Goal: Task Accomplishment & Management: Manage account settings

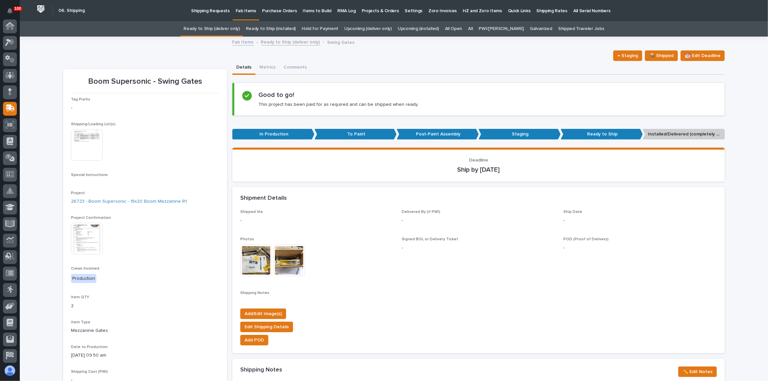
scroll to position [51, 0]
click at [473, 28] on link "All" at bounding box center [470, 29] width 5 height 16
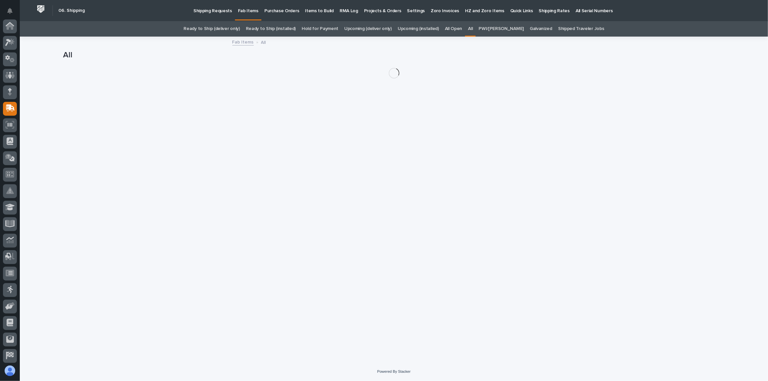
scroll to position [51, 0]
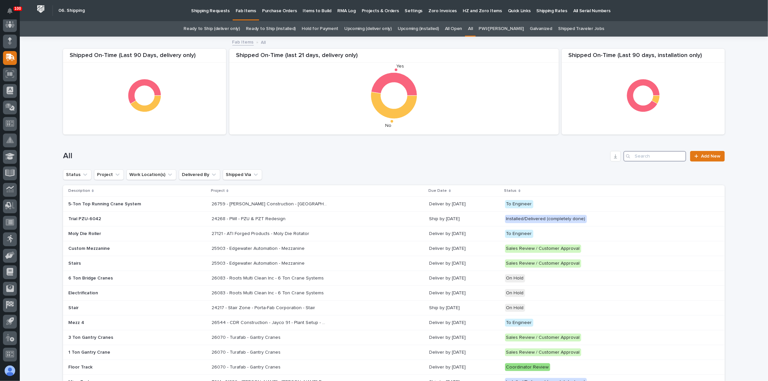
click at [637, 157] on input "Search" at bounding box center [654, 156] width 63 height 11
type input "26723"
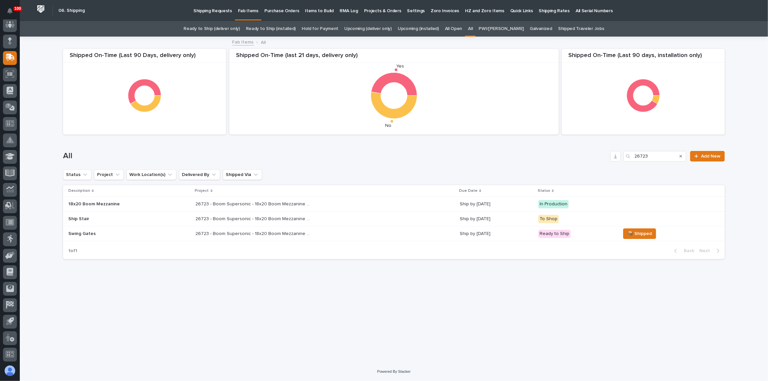
click at [357, 199] on div "26723 - Boom Supersonic - 18x20 Boom Mezzanine R1 26723 - Boom Supersonic - 18x…" at bounding box center [325, 204] width 259 height 11
click at [681, 155] on icon "Search" at bounding box center [680, 156] width 3 height 4
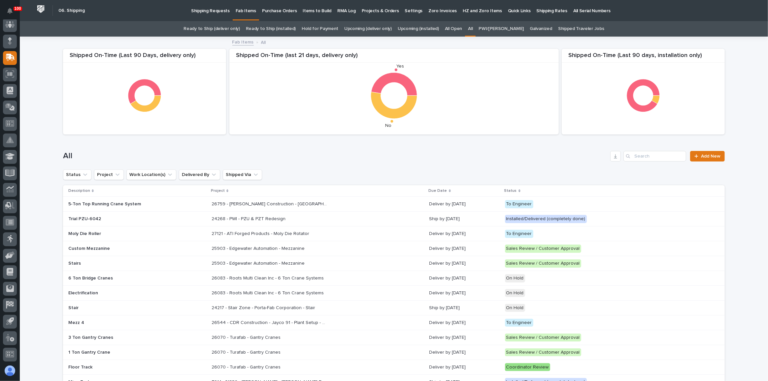
click at [232, 28] on link "Ready to Ship (deliver only)" at bounding box center [211, 29] width 56 height 16
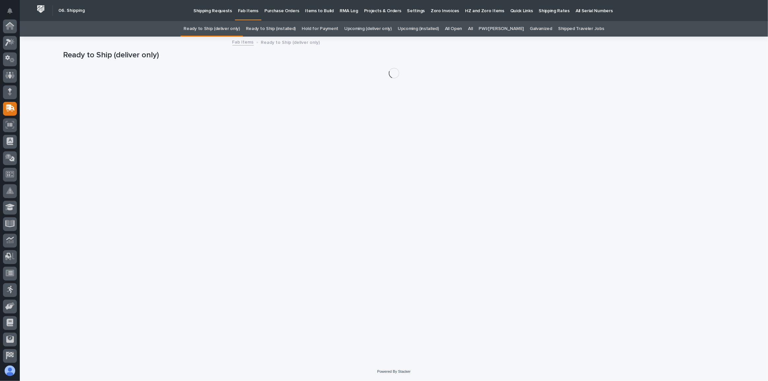
scroll to position [51, 0]
click at [475, 29] on div "All" at bounding box center [470, 29] width 11 height 16
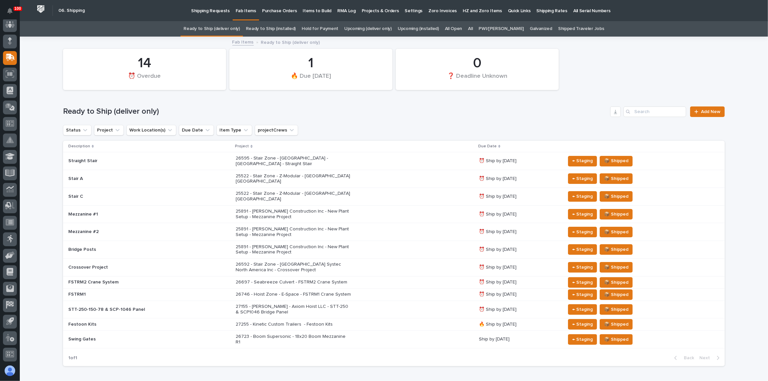
click at [473, 31] on link "All" at bounding box center [470, 29] width 5 height 16
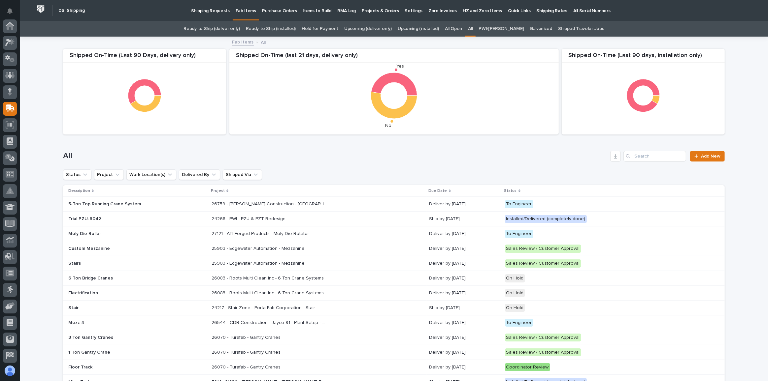
click at [473, 28] on link "All" at bounding box center [470, 29] width 5 height 16
click at [659, 157] on input "Search" at bounding box center [654, 156] width 63 height 11
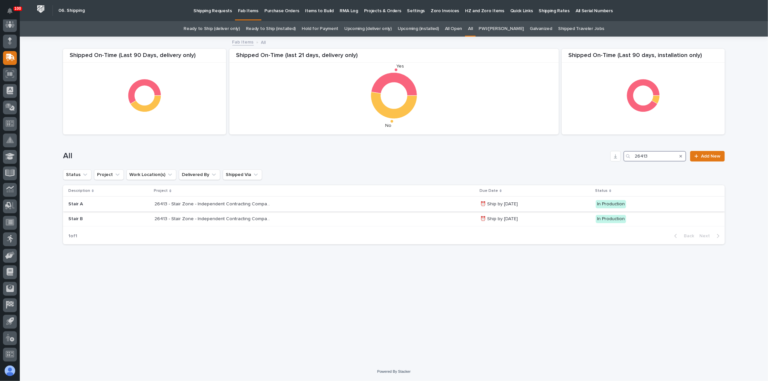
type input "26413"
click at [355, 202] on div "26413 - Stair Zone - Independent Contracting Company - WVU Stair Replacement 26…" at bounding box center [314, 204] width 320 height 11
click at [229, 25] on link "Ready to Ship (deliver only)" at bounding box center [211, 29] width 56 height 16
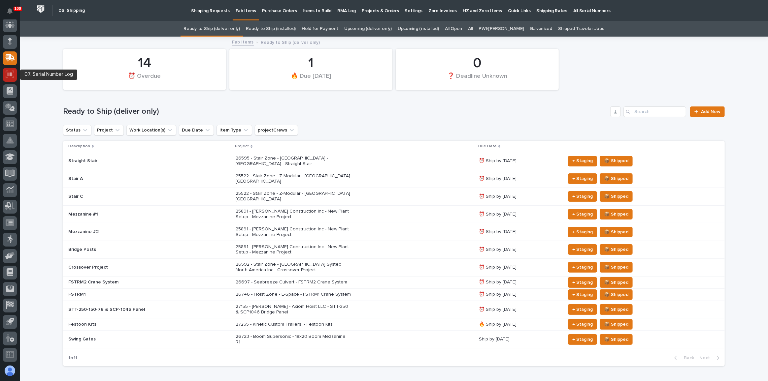
scroll to position [51, 0]
click at [10, 170] on icon at bounding box center [10, 172] width 8 height 6
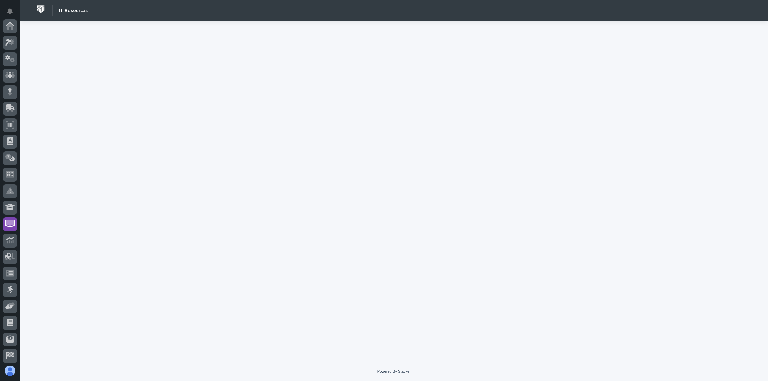
scroll to position [51, 0]
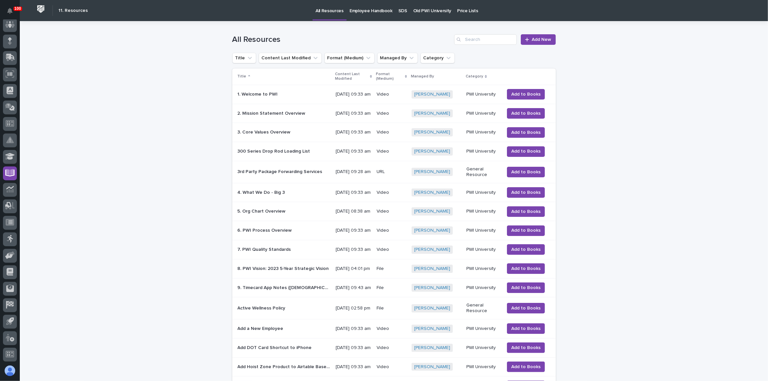
click at [358, 10] on p "Employee Handbook" at bounding box center [370, 7] width 43 height 14
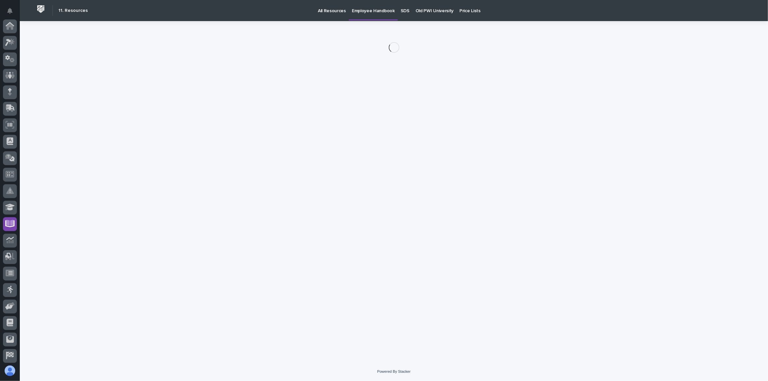
scroll to position [51, 0]
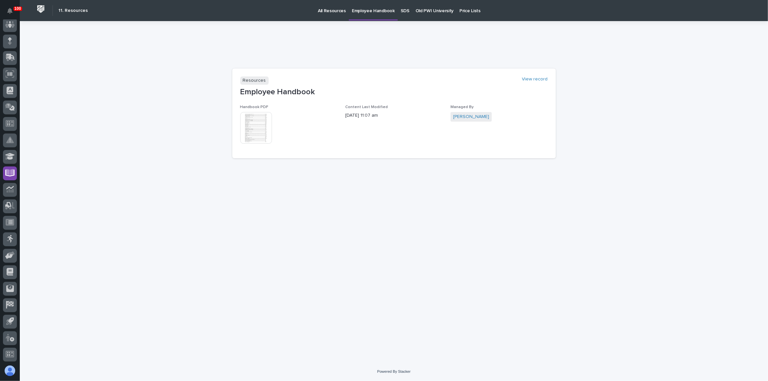
click at [253, 125] on img at bounding box center [256, 128] width 32 height 32
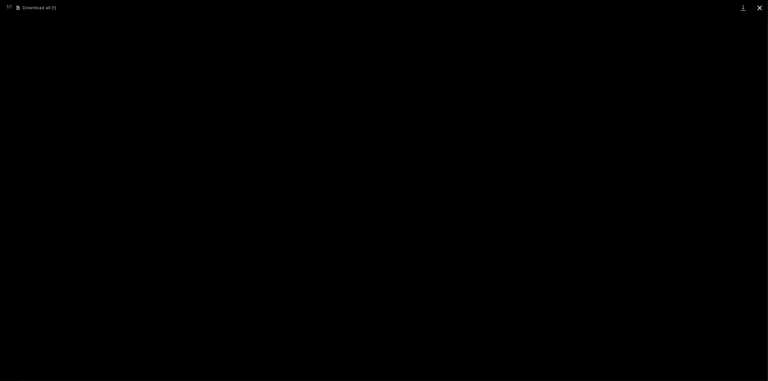
click at [761, 9] on button "Close gallery" at bounding box center [759, 8] width 16 height 16
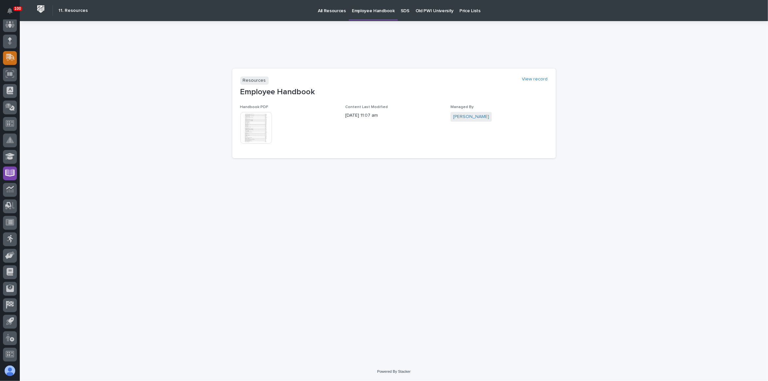
click at [16, 56] on div at bounding box center [10, 58] width 14 height 14
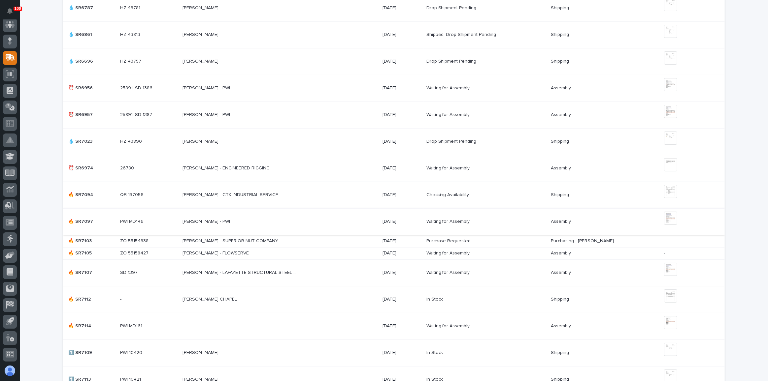
scroll to position [270, 0]
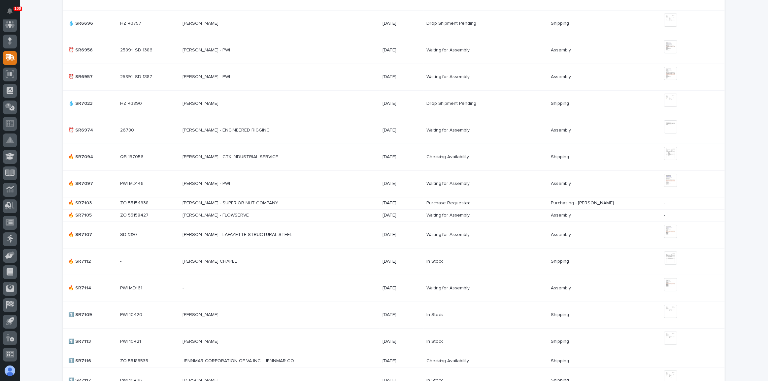
click at [254, 181] on p at bounding box center [239, 184] width 115 height 6
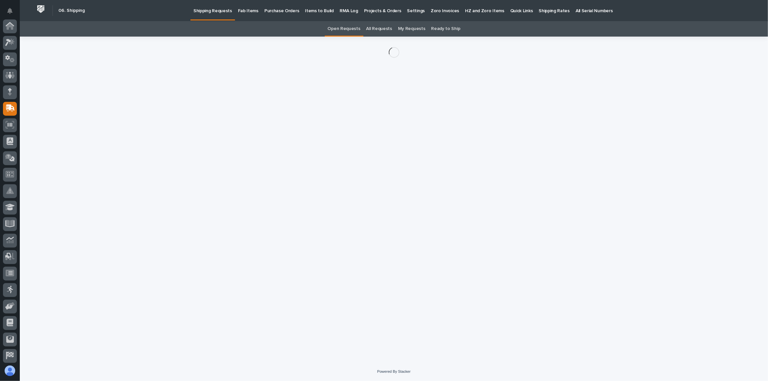
scroll to position [51, 0]
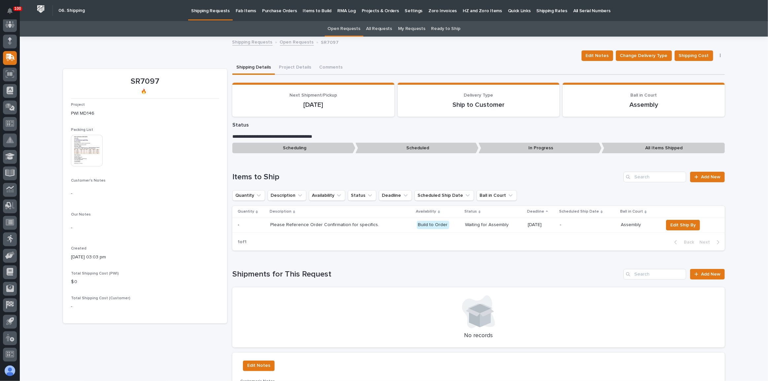
click at [88, 157] on img at bounding box center [87, 151] width 32 height 32
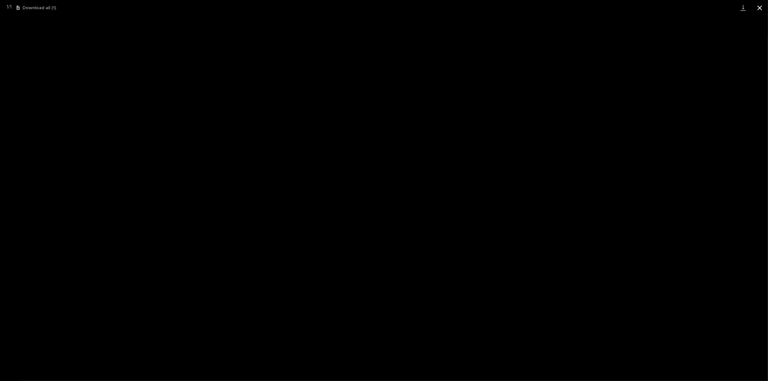
click at [760, 10] on button "Close gallery" at bounding box center [759, 8] width 16 height 16
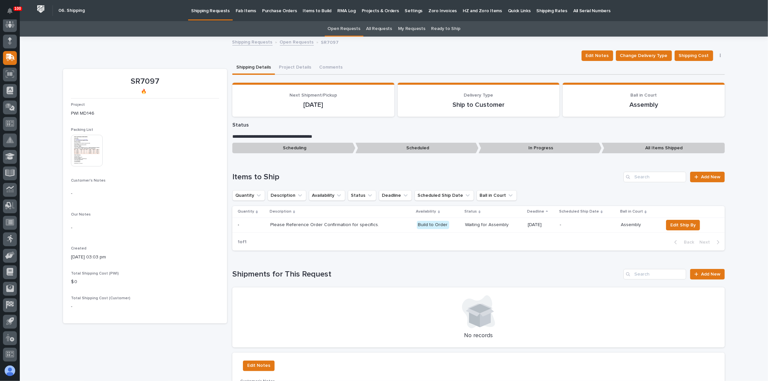
click at [247, 12] on p "Fab Items" at bounding box center [246, 7] width 20 height 14
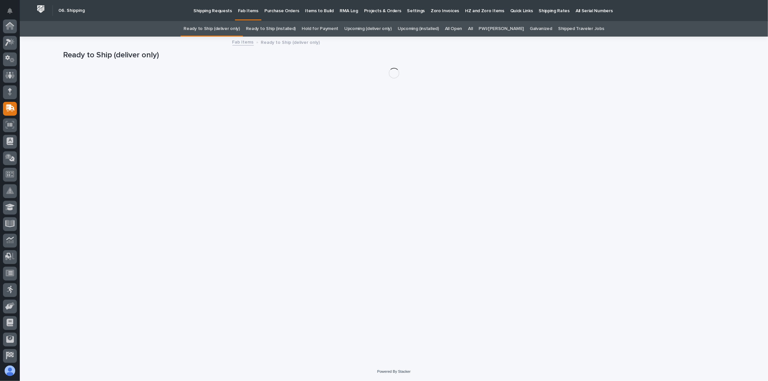
scroll to position [51, 0]
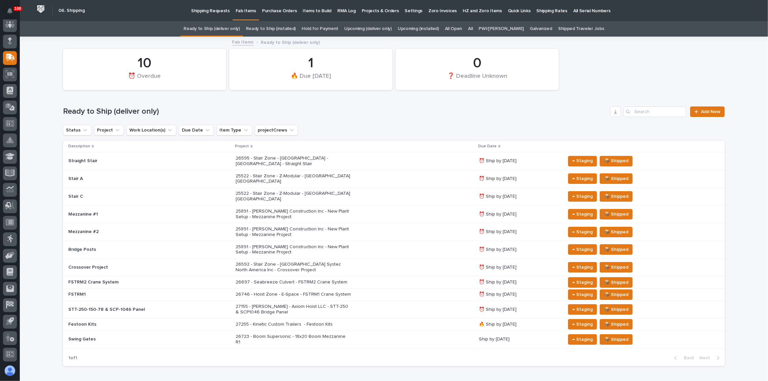
click at [473, 29] on link "All" at bounding box center [470, 29] width 5 height 16
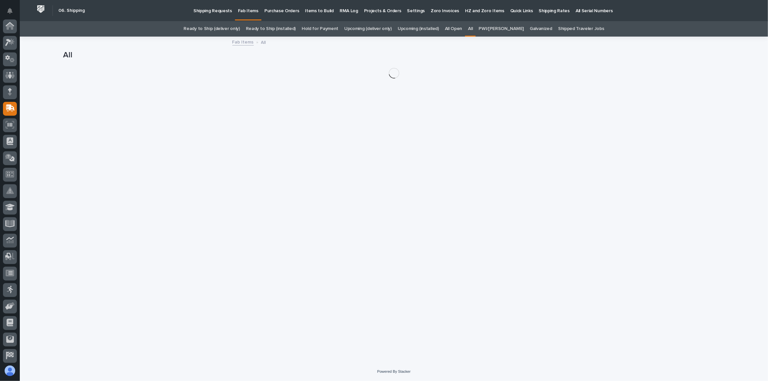
scroll to position [51, 0]
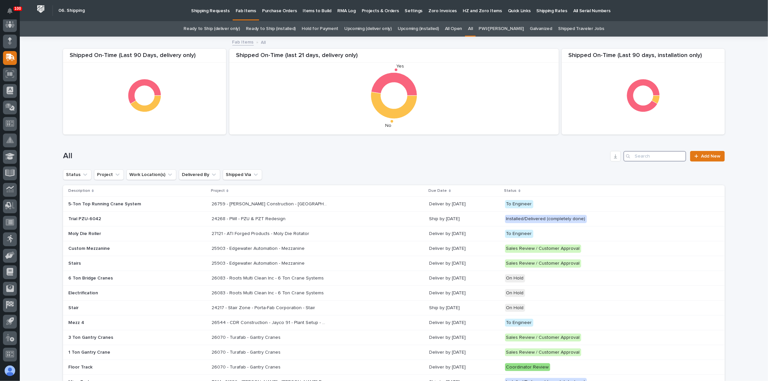
click at [643, 157] on input "Search" at bounding box center [654, 156] width 63 height 11
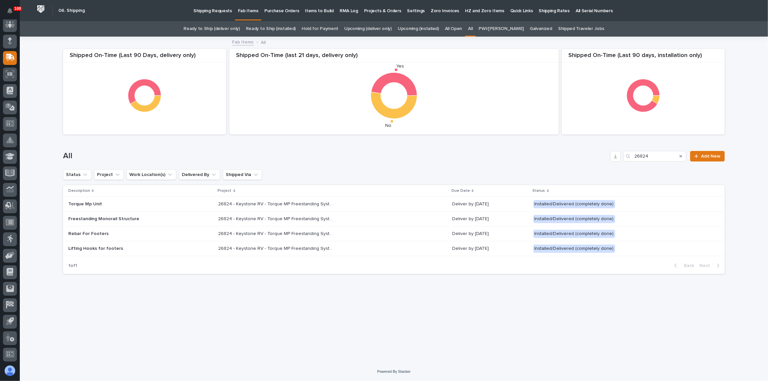
click at [683, 155] on div "Search" at bounding box center [680, 156] width 11 height 11
click at [659, 158] on input "26824" at bounding box center [654, 156] width 63 height 11
type input "2"
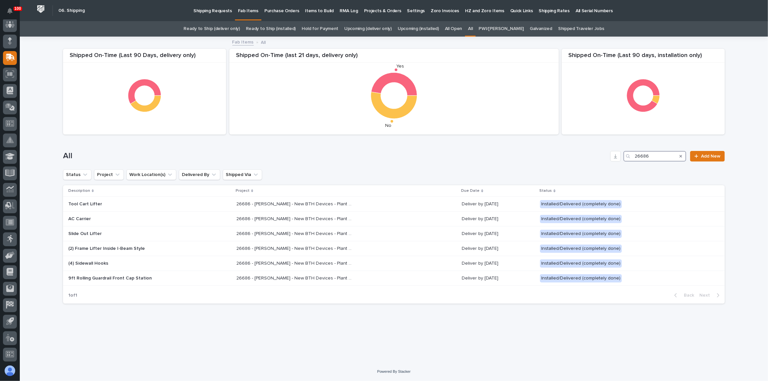
type input "26686"
click at [680, 155] on icon "Search" at bounding box center [680, 156] width 3 height 3
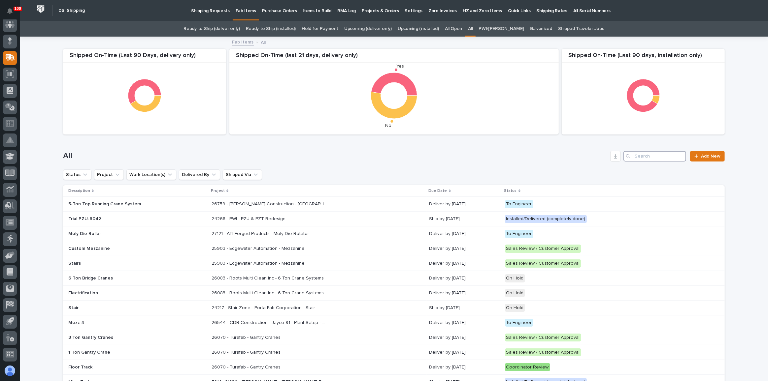
click at [661, 157] on input "Search" at bounding box center [654, 156] width 63 height 11
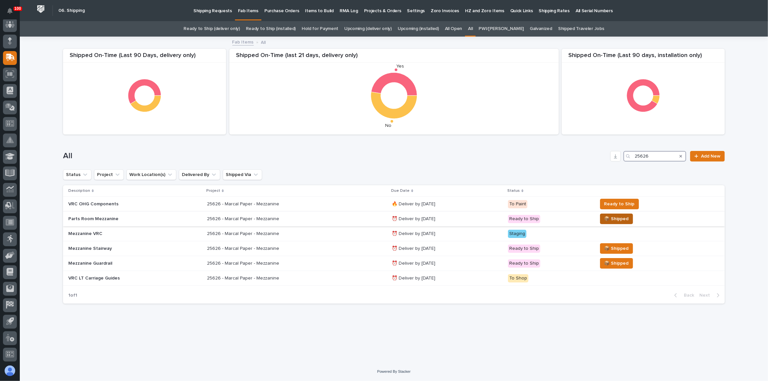
type input "25626"
click at [613, 216] on span "📦 Shipped" at bounding box center [616, 219] width 24 height 8
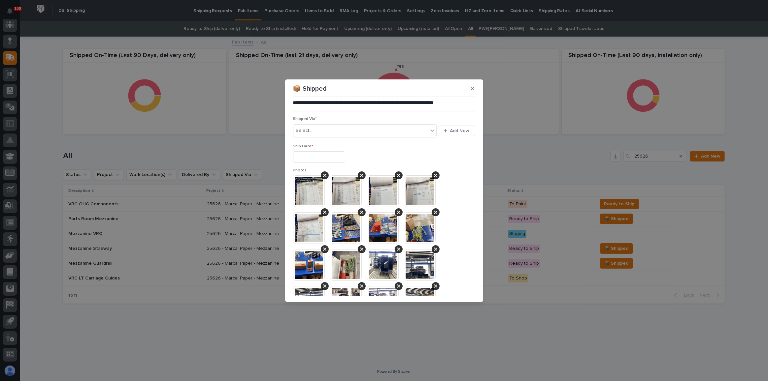
scroll to position [251, 0]
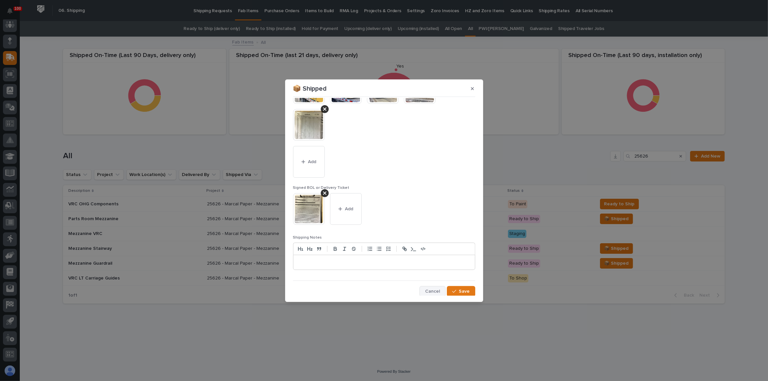
click at [435, 289] on span "Cancel" at bounding box center [432, 292] width 15 height 6
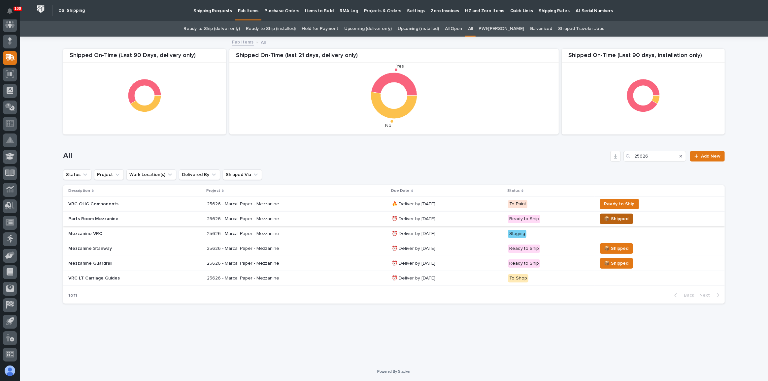
click at [622, 217] on span "📦 Shipped" at bounding box center [616, 219] width 24 height 8
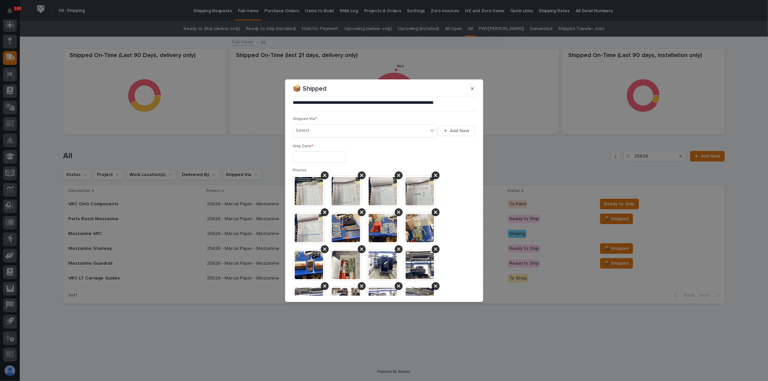
click at [318, 157] on input "text" at bounding box center [319, 157] width 52 height 12
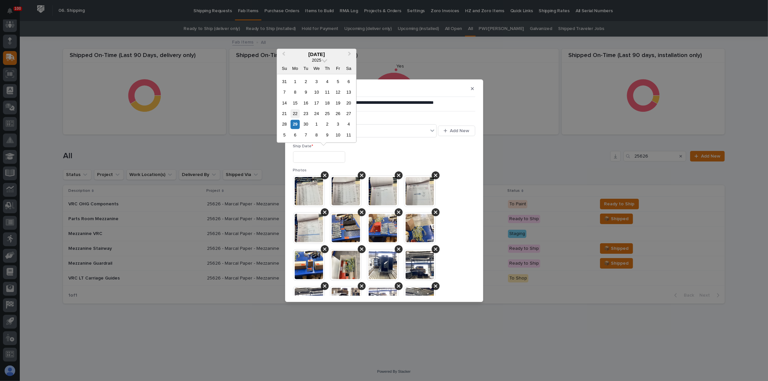
click at [297, 115] on div "22" at bounding box center [295, 113] width 9 height 9
type input "**********"
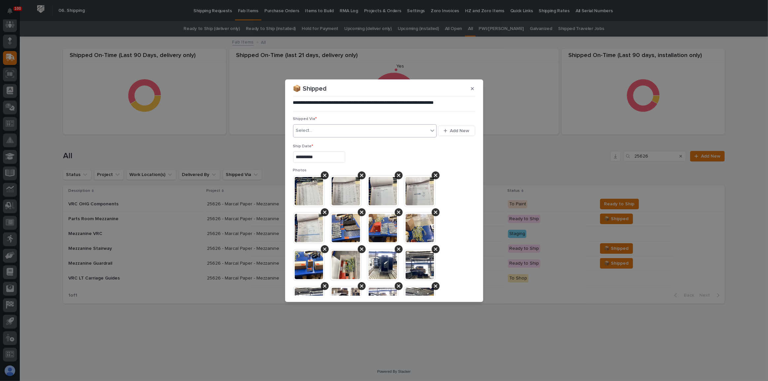
click at [317, 127] on div "Select..." at bounding box center [360, 130] width 135 height 11
type input "***"
click at [327, 142] on div "ATS Logistics" at bounding box center [363, 144] width 141 height 12
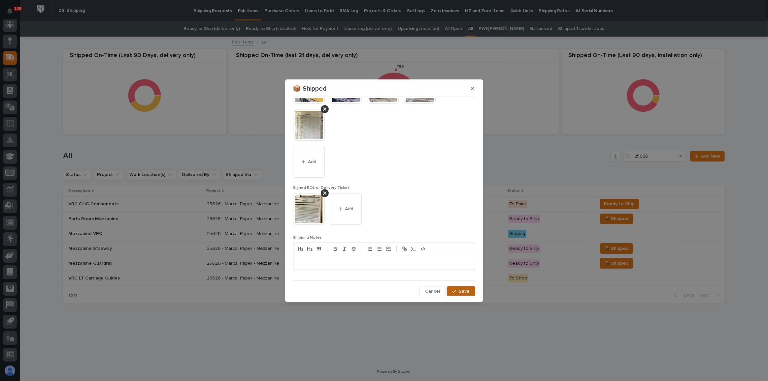
click at [456, 291] on div "button" at bounding box center [455, 291] width 7 height 5
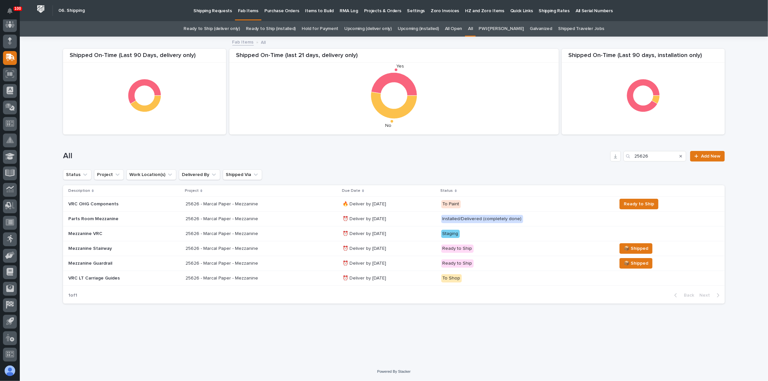
click at [617, 249] on td "📦 Shipped" at bounding box center [669, 249] width 111 height 15
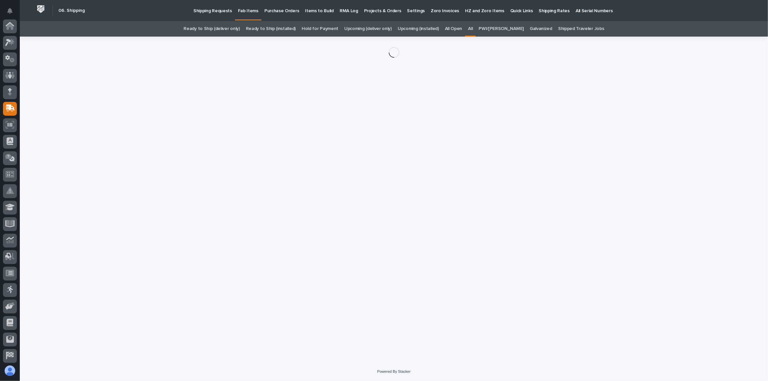
scroll to position [51, 0]
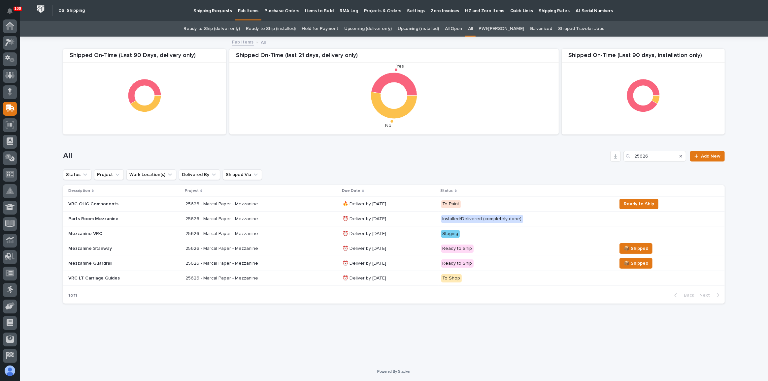
scroll to position [51, 0]
click at [320, 159] on h1 "All" at bounding box center [335, 156] width 544 height 10
click at [628, 247] on span "📦 Shipped" at bounding box center [636, 249] width 24 height 8
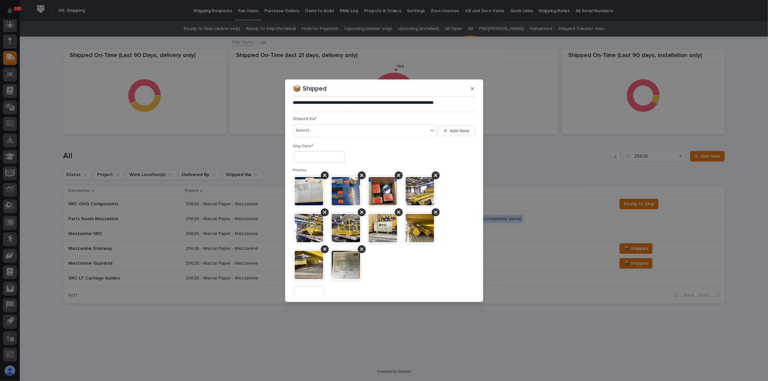
click at [300, 159] on input "text" at bounding box center [319, 157] width 52 height 12
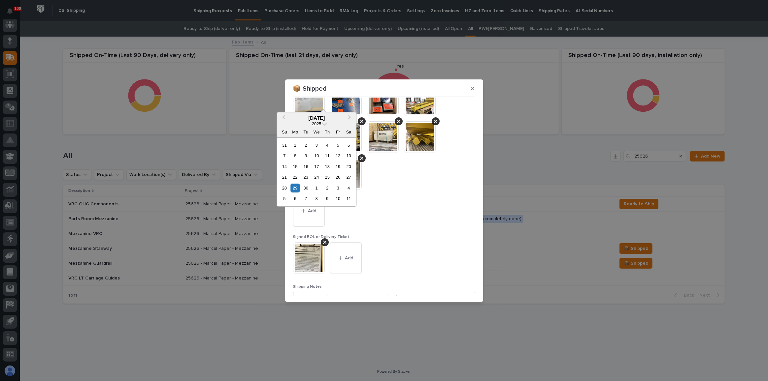
scroll to position [140, 0]
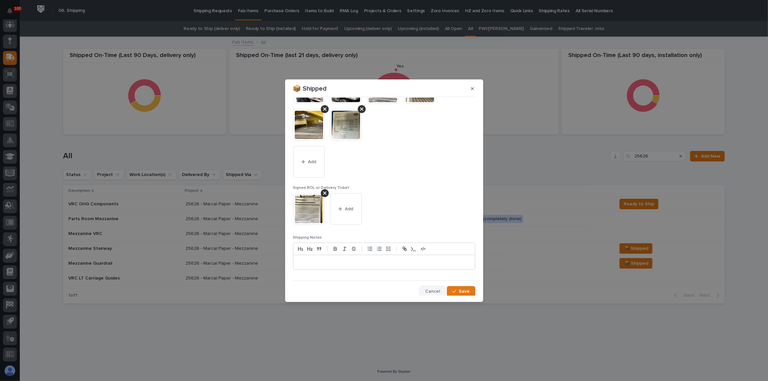
click at [437, 291] on span "Cancel" at bounding box center [432, 292] width 15 height 6
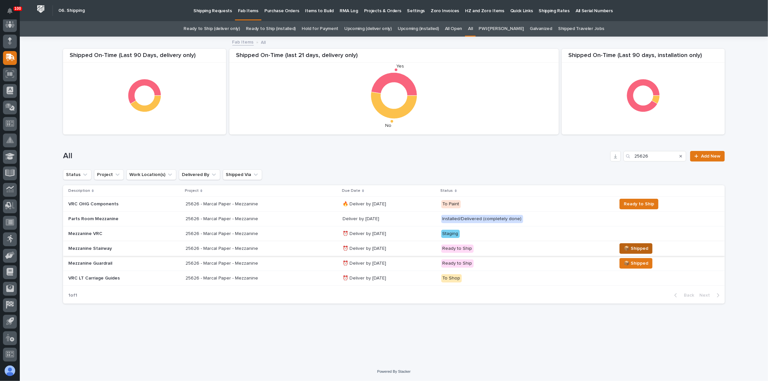
click at [640, 247] on span "📦 Shipped" at bounding box center [636, 249] width 24 height 8
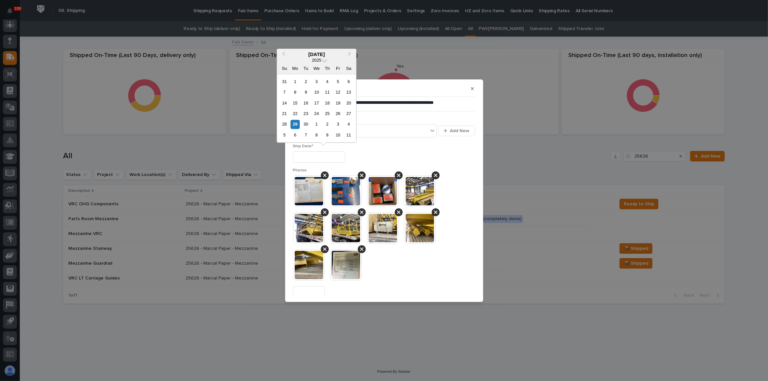
click at [320, 154] on input "text" at bounding box center [319, 157] width 52 height 12
click at [294, 112] on div "22" at bounding box center [295, 113] width 9 height 9
type input "**********"
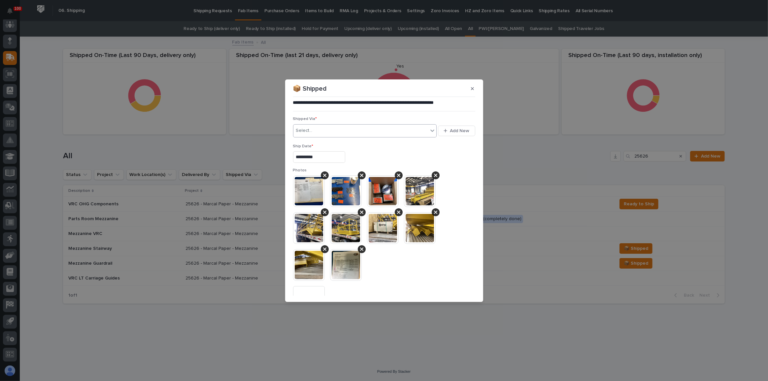
click at [320, 128] on div "Select..." at bounding box center [360, 130] width 135 height 11
type input "***"
click at [340, 149] on div "**********" at bounding box center [384, 156] width 182 height 24
click at [345, 132] on div "Select..." at bounding box center [360, 130] width 135 height 11
type input "***"
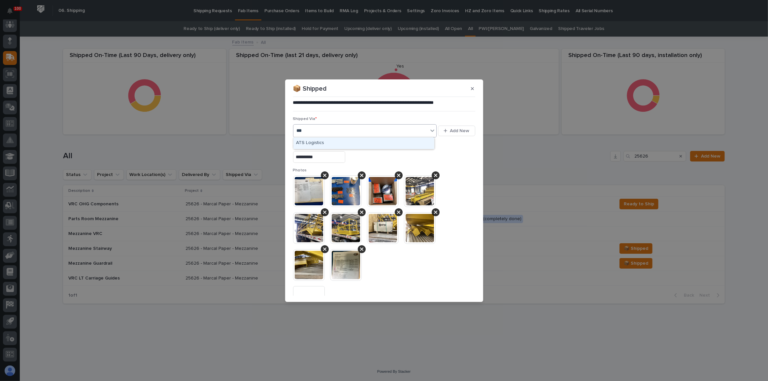
click at [359, 143] on div "ATS Logistics" at bounding box center [363, 144] width 141 height 12
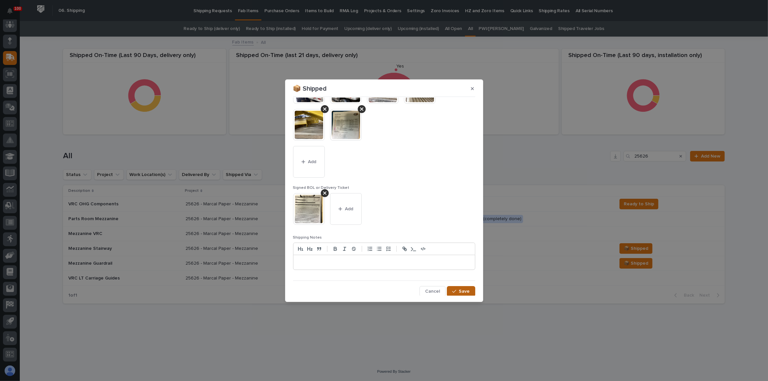
click at [460, 286] on button "Save" at bounding box center [461, 291] width 28 height 11
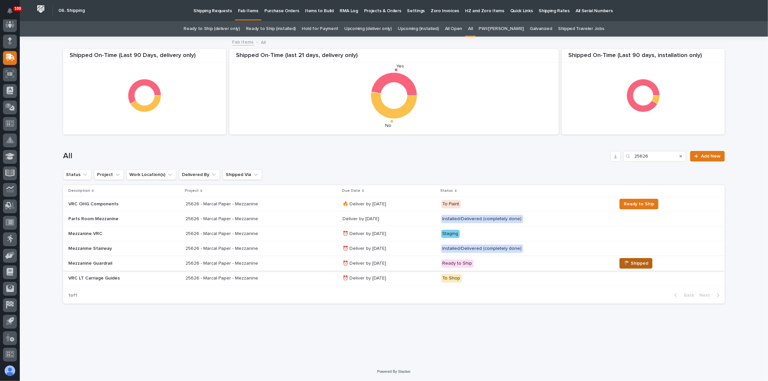
click at [634, 262] on span "📦 Shipped" at bounding box center [636, 264] width 24 height 8
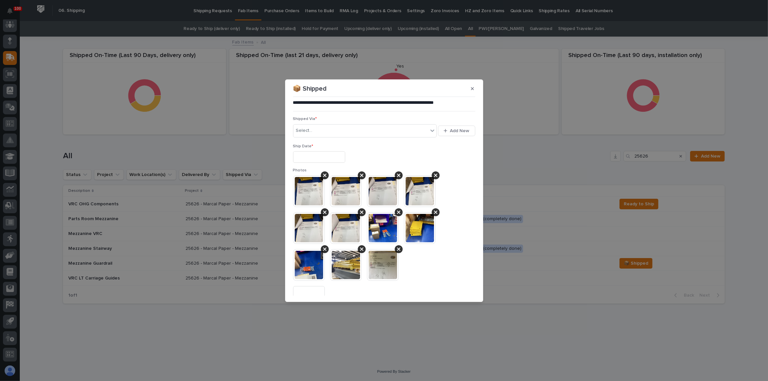
click at [343, 158] on input "text" at bounding box center [319, 157] width 52 height 12
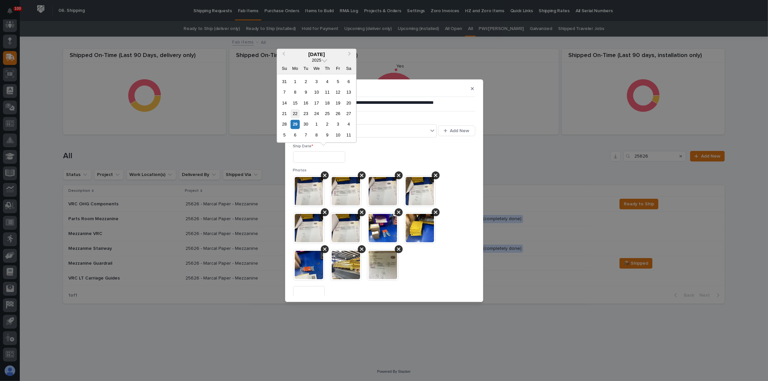
click at [296, 114] on div "22" at bounding box center [295, 113] width 9 height 9
type input "**********"
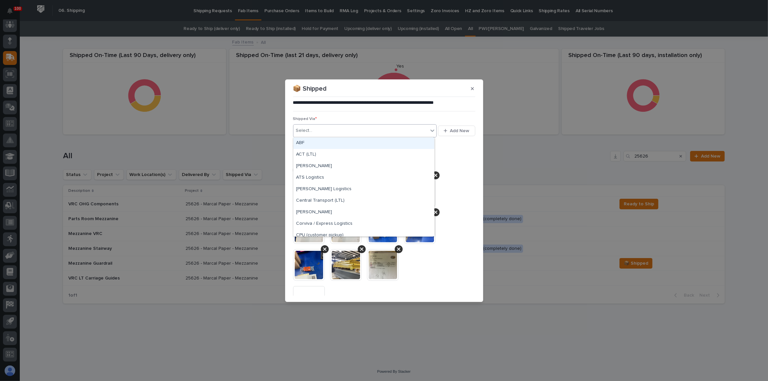
click at [316, 129] on div "Select..." at bounding box center [360, 130] width 135 height 11
type input "***"
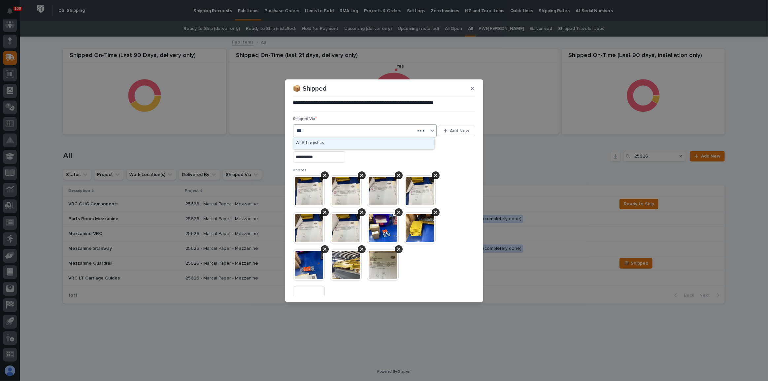
click at [326, 141] on div "ATS Logistics" at bounding box center [363, 144] width 141 height 12
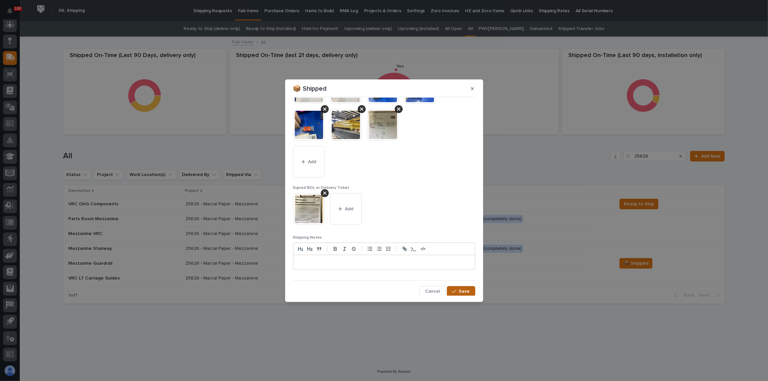
click at [465, 290] on span "Save" at bounding box center [464, 292] width 11 height 6
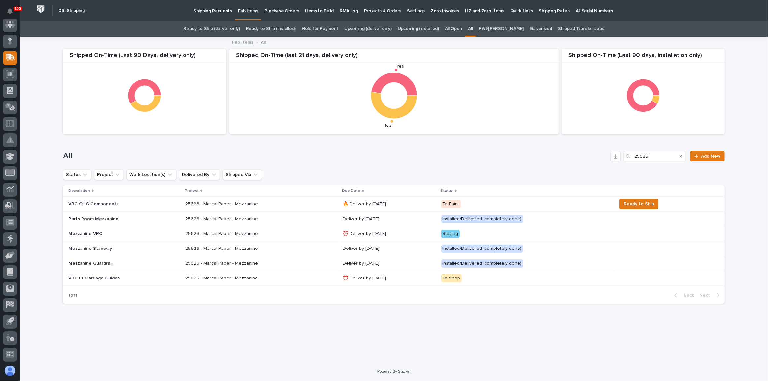
click at [325, 167] on div "All 25626 Add New" at bounding box center [394, 154] width 662 height 32
click at [657, 155] on input "25626" at bounding box center [654, 156] width 63 height 11
type input "2"
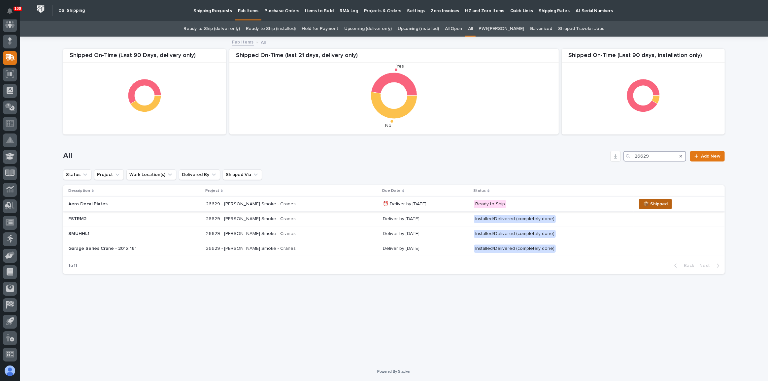
type input "26629"
click at [656, 206] on span "📦 Shipped" at bounding box center [655, 204] width 24 height 8
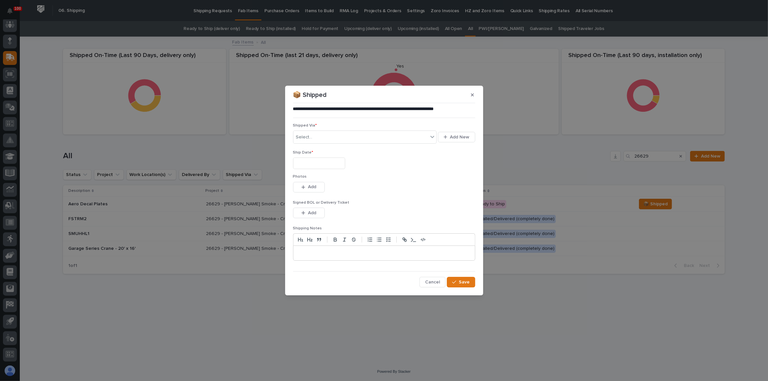
click at [437, 283] on span "Cancel" at bounding box center [432, 282] width 15 height 6
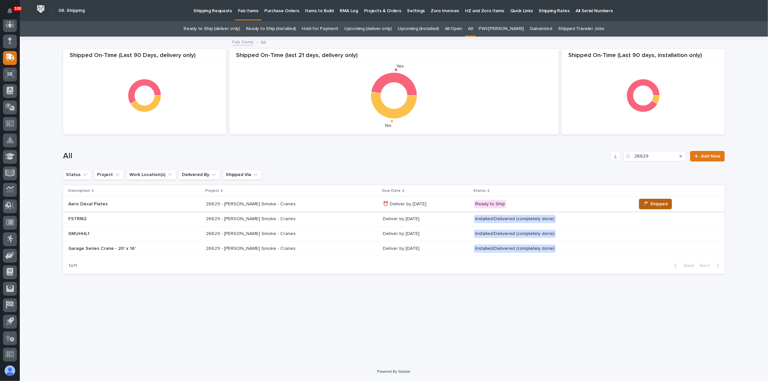
click at [653, 203] on span "📦 Shipped" at bounding box center [655, 204] width 24 height 8
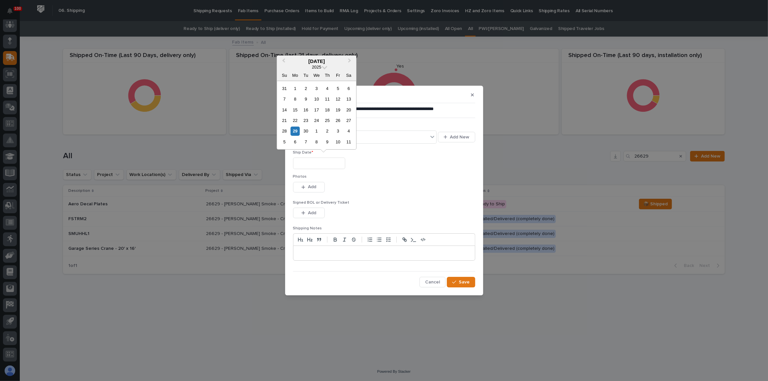
click at [316, 166] on input "text" at bounding box center [319, 164] width 52 height 12
click at [328, 121] on div "25" at bounding box center [327, 120] width 9 height 9
type input "**********"
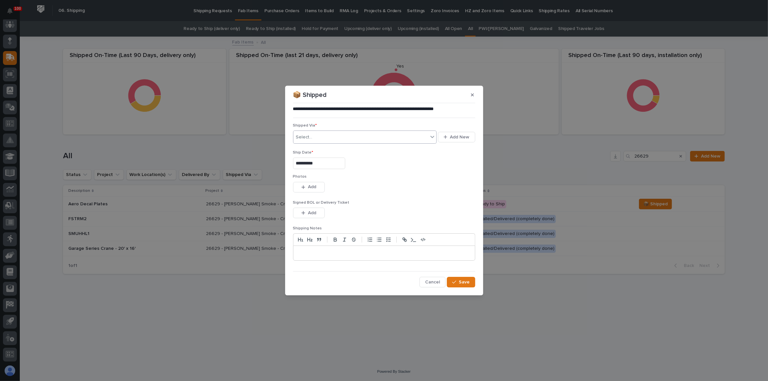
click at [334, 136] on div "Select..." at bounding box center [360, 137] width 135 height 11
type input "***"
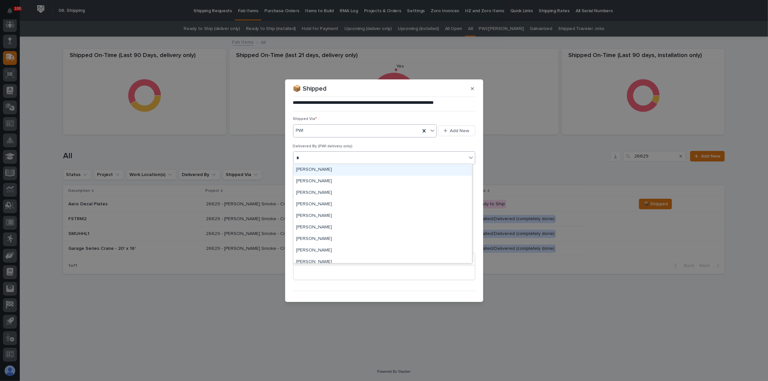
type input "**"
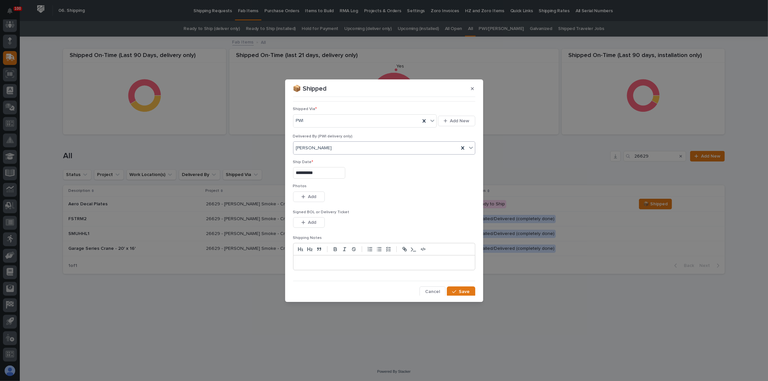
scroll to position [10, 0]
click at [460, 291] on span "Save" at bounding box center [464, 292] width 11 height 6
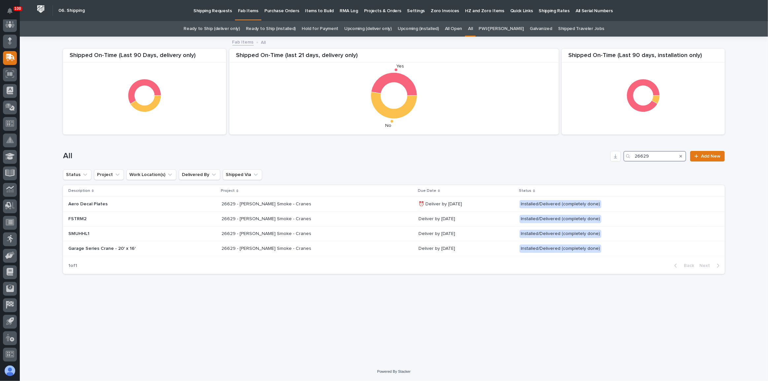
click at [660, 157] on input "26629" at bounding box center [654, 156] width 63 height 11
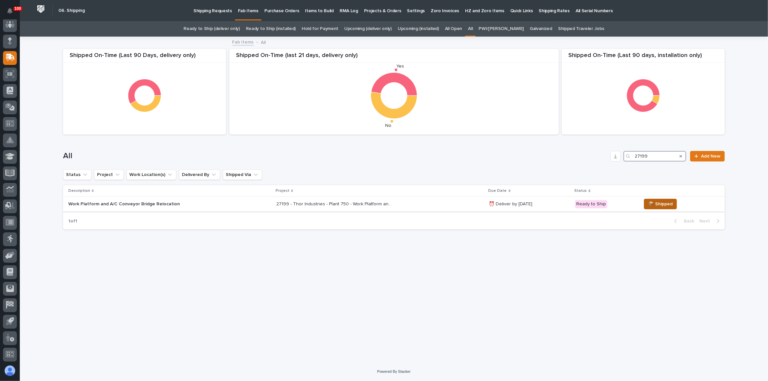
type input "27199"
click at [652, 205] on span "📦 Shipped" at bounding box center [660, 204] width 24 height 8
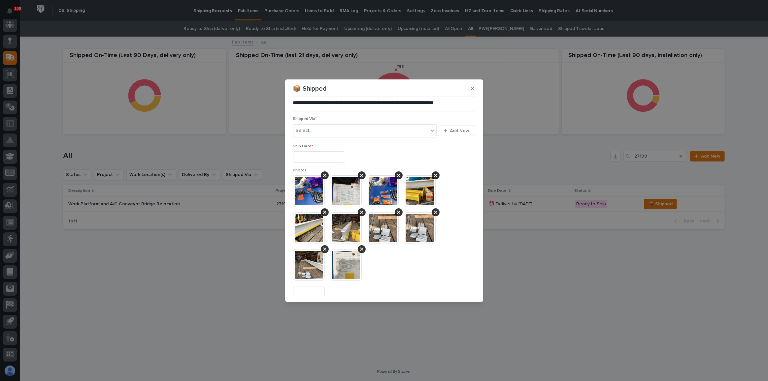
click at [307, 161] on input "text" at bounding box center [319, 157] width 52 height 12
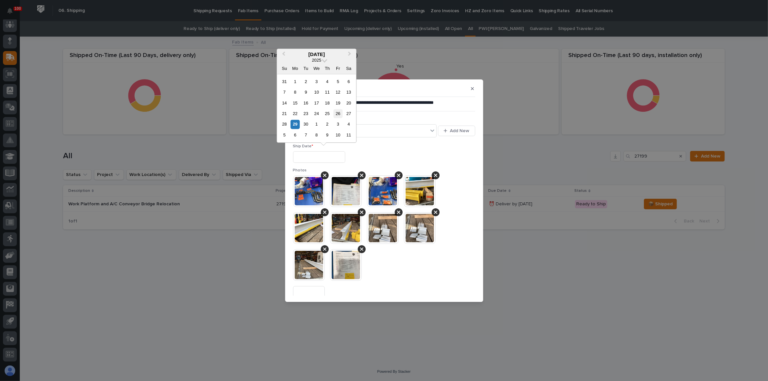
click at [335, 114] on div "26" at bounding box center [338, 113] width 9 height 9
type input "**********"
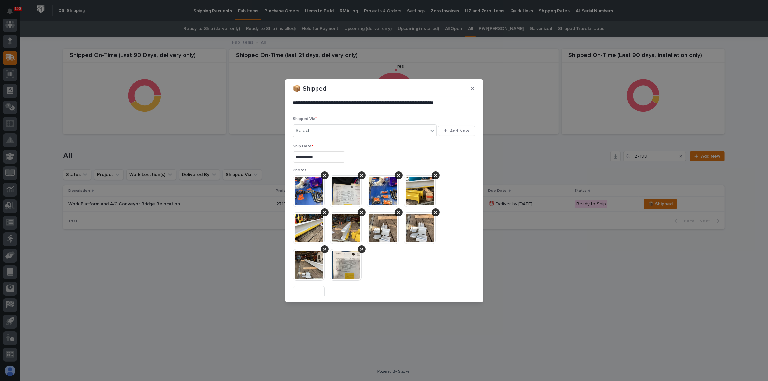
click at [308, 158] on input "**********" at bounding box center [319, 157] width 52 height 12
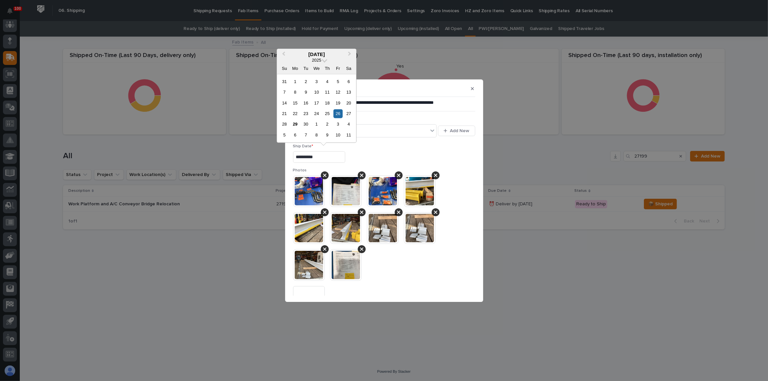
click at [387, 156] on div "**********" at bounding box center [384, 157] width 182 height 12
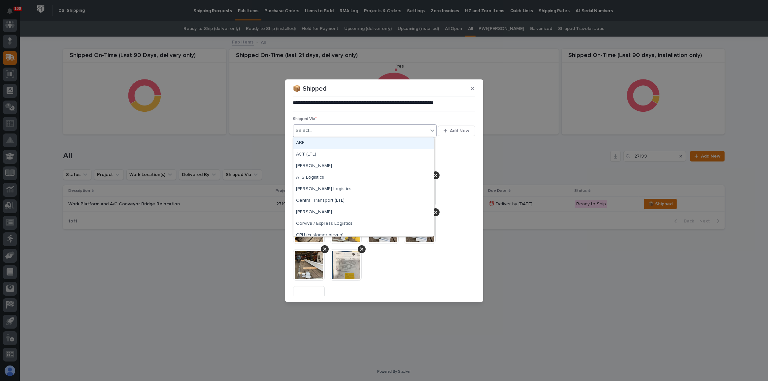
click at [366, 132] on div "Select..." at bounding box center [360, 130] width 135 height 11
type input "***"
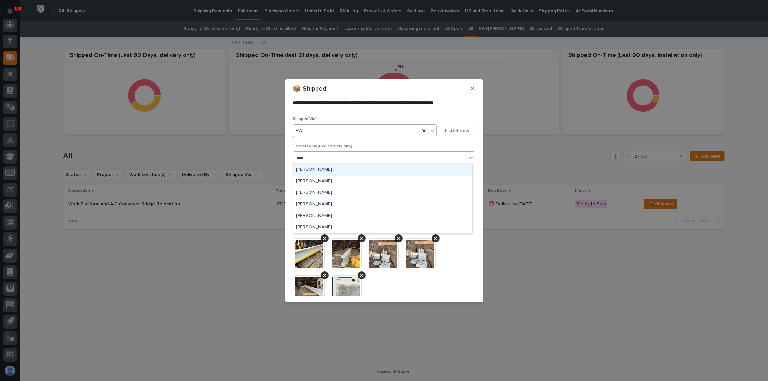
type input "*****"
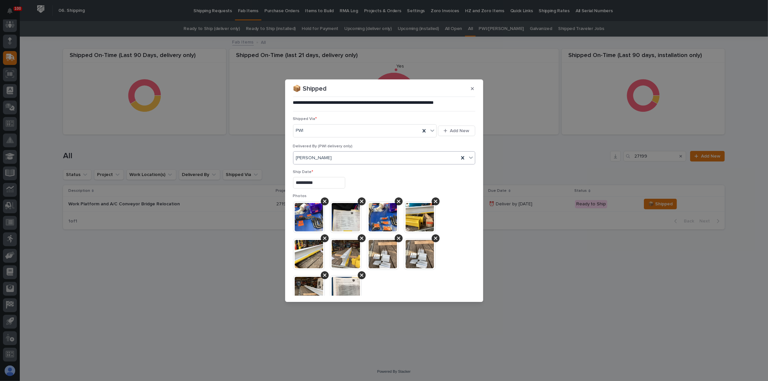
scroll to position [142, 0]
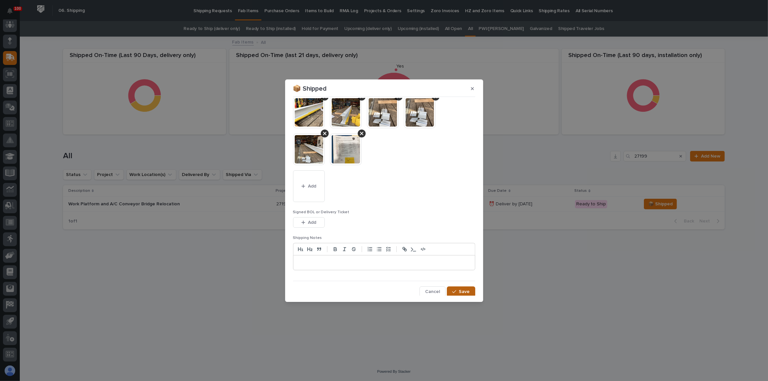
click at [467, 290] on button "Save" at bounding box center [461, 292] width 28 height 11
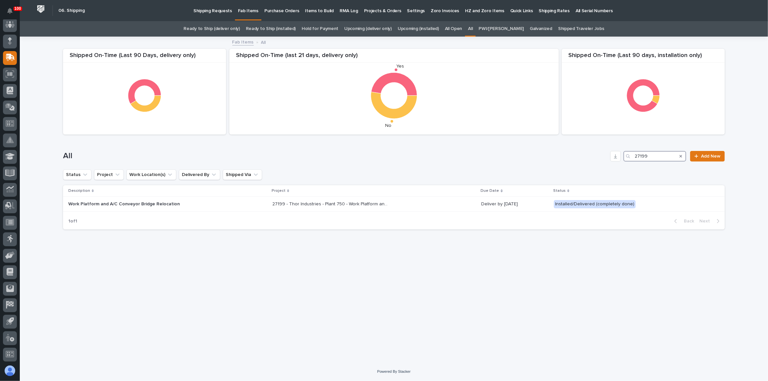
click at [650, 156] on input "27199" at bounding box center [654, 156] width 63 height 11
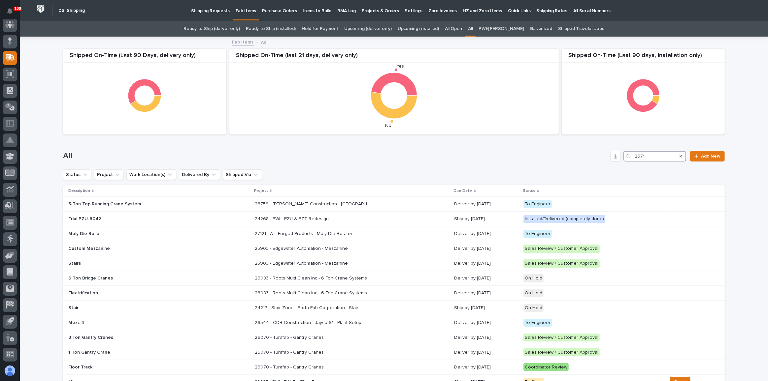
type input "26710"
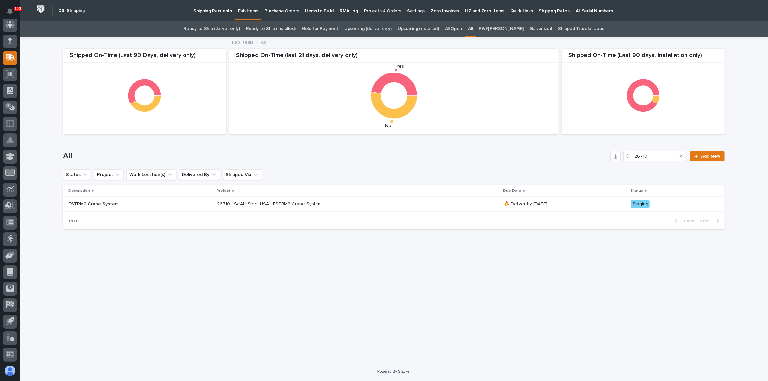
click at [594, 207] on p "🔥 Deliver by [DATE]" at bounding box center [561, 205] width 115 height 6
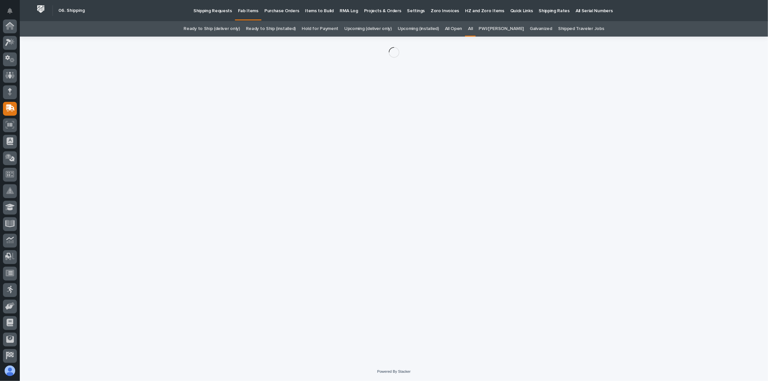
scroll to position [51, 0]
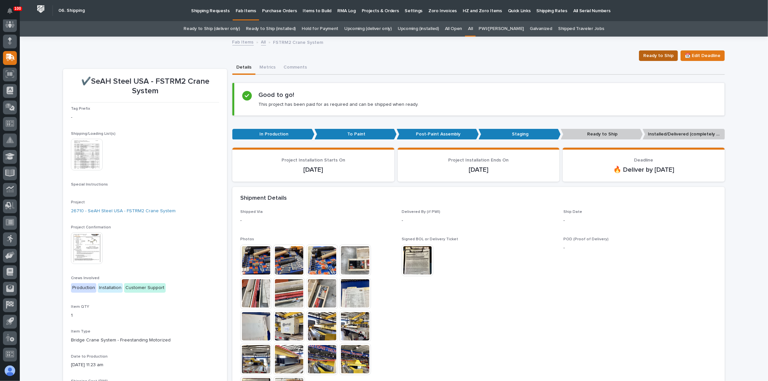
click at [663, 58] on span "Ready to Ship" at bounding box center [658, 56] width 30 height 8
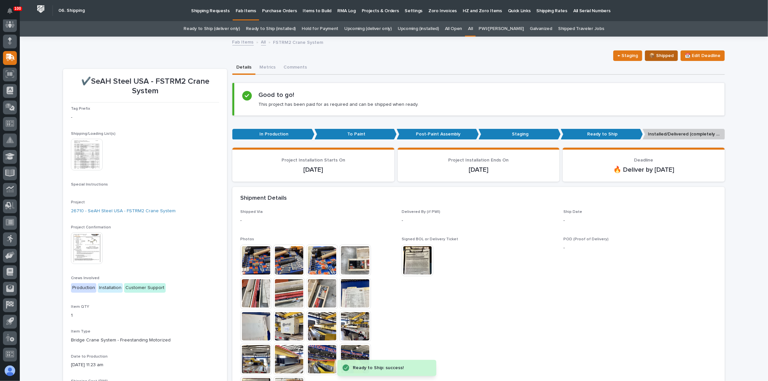
click at [651, 57] on span "📦 Shipped" at bounding box center [661, 56] width 24 height 8
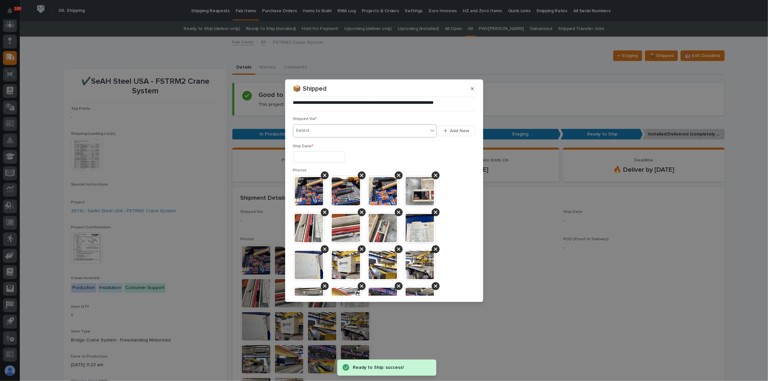
click at [332, 129] on div "Select..." at bounding box center [360, 130] width 135 height 11
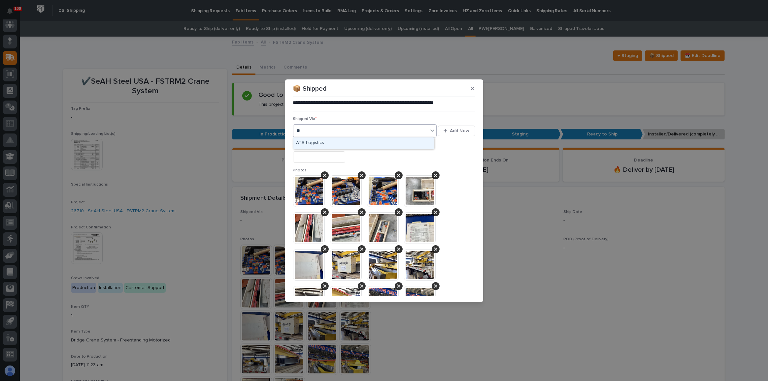
type input "***"
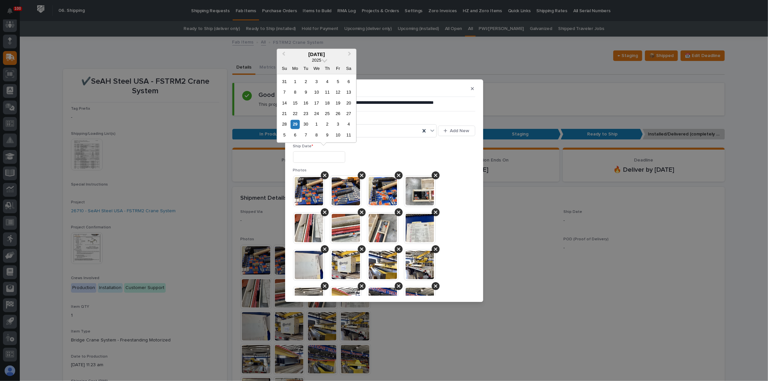
click at [325, 157] on input "text" at bounding box center [319, 157] width 52 height 12
click at [338, 113] on div "26" at bounding box center [338, 113] width 9 height 9
type input "**********"
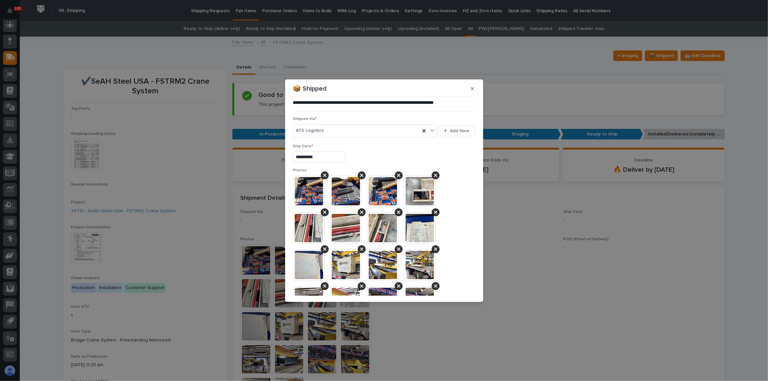
scroll to position [214, 0]
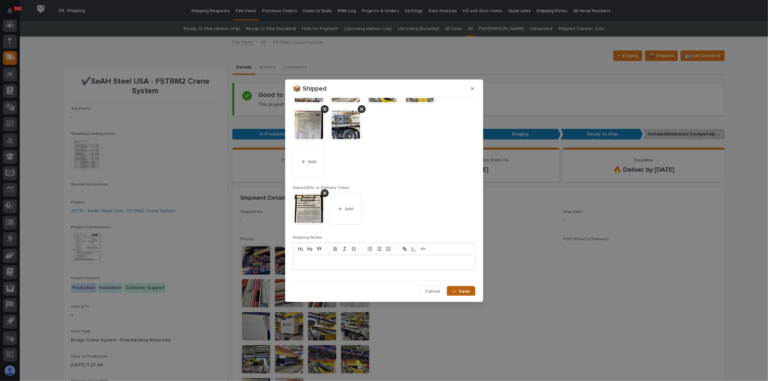
click at [452, 289] on icon "button" at bounding box center [454, 291] width 4 height 5
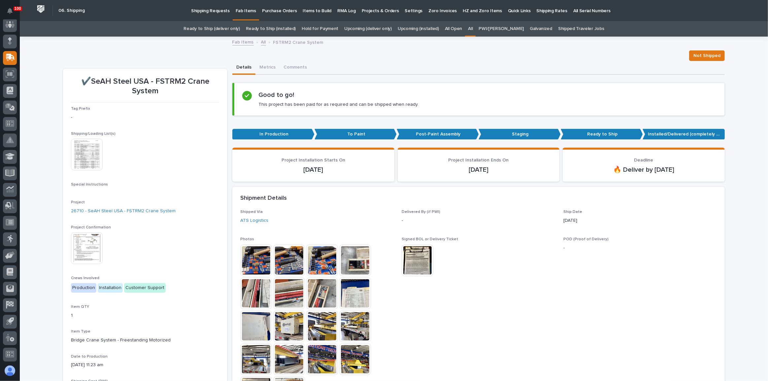
click at [473, 29] on link "All" at bounding box center [470, 29] width 5 height 16
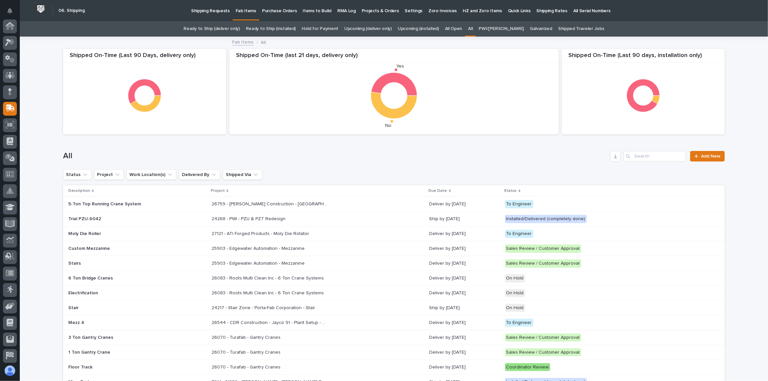
scroll to position [51, 0]
click at [643, 155] on input "Search" at bounding box center [654, 156] width 63 height 11
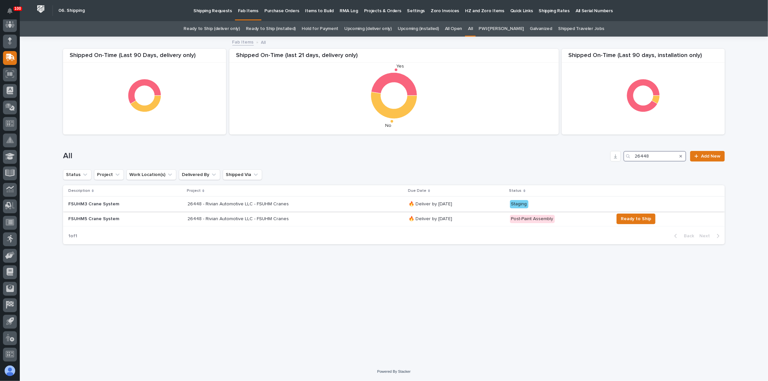
type input "26448"
click at [371, 205] on div "26448 - Rivian Automotive LLC - FSUHM Cranes 26448 - Rivian Automotive LLC - FS…" at bounding box center [295, 204] width 216 height 11
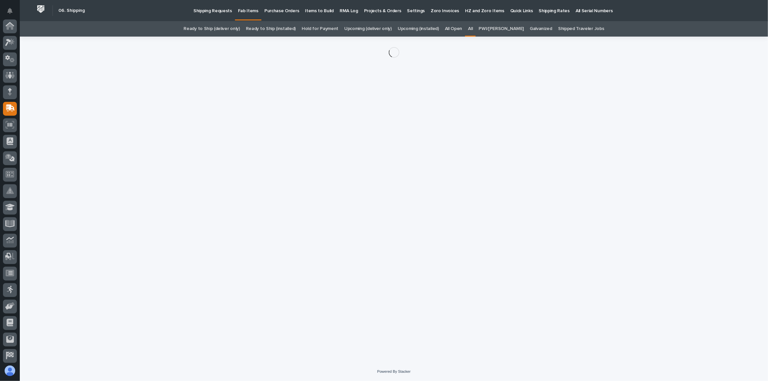
scroll to position [51, 0]
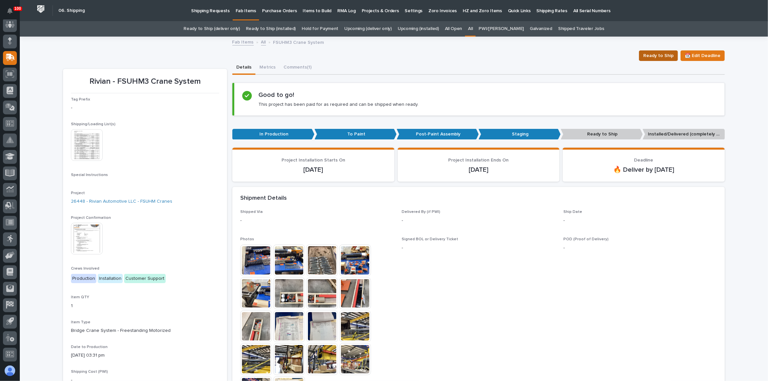
click at [665, 58] on span "Ready to Ship" at bounding box center [658, 56] width 30 height 8
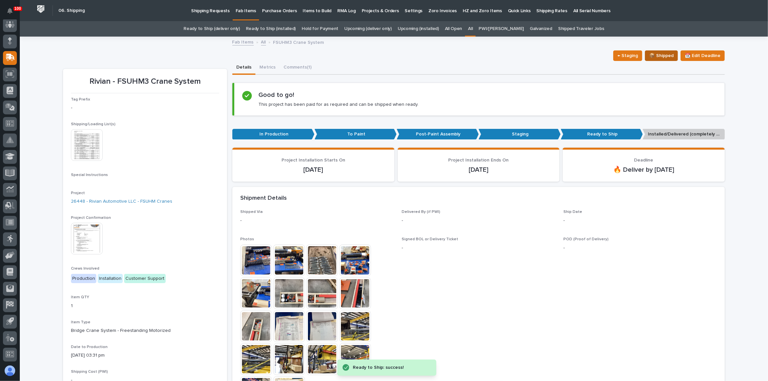
click at [664, 58] on span "📦 Shipped" at bounding box center [661, 56] width 24 height 8
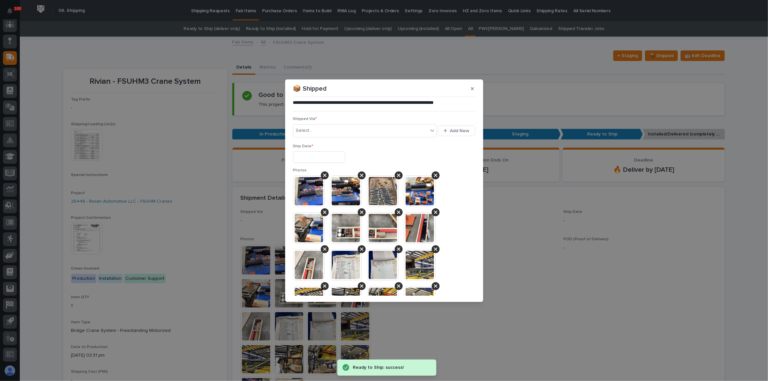
click at [341, 162] on input "text" at bounding box center [319, 157] width 52 height 12
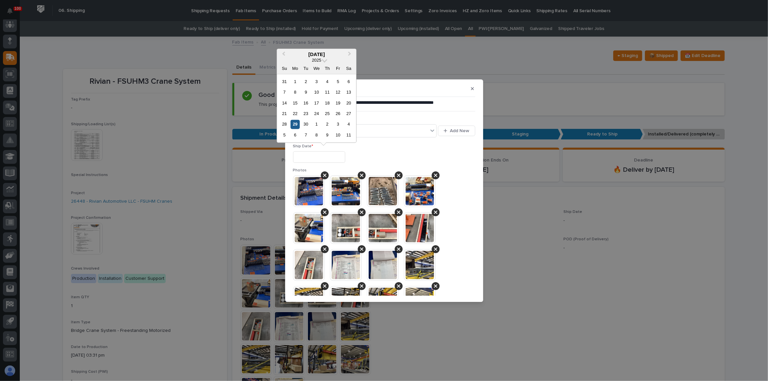
click at [293, 123] on div "29" at bounding box center [295, 124] width 9 height 9
type input "**********"
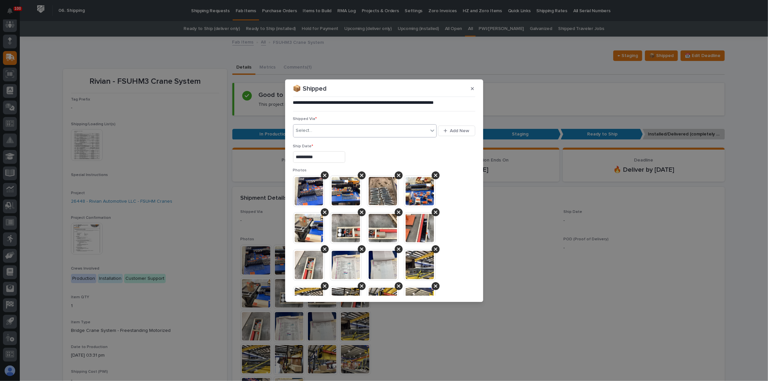
click at [303, 128] on div "Select..." at bounding box center [304, 130] width 16 height 7
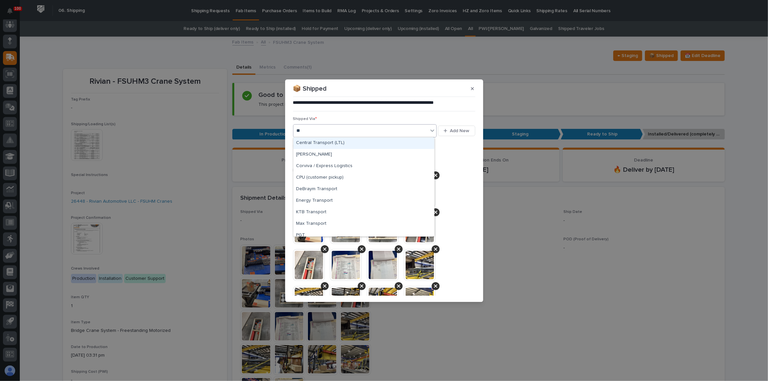
type input "***"
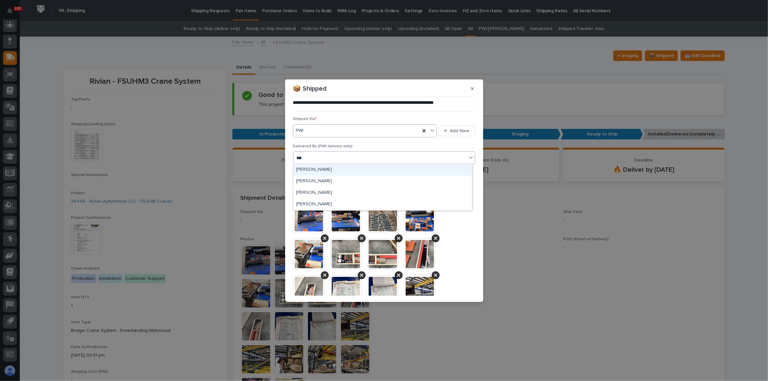
type input "****"
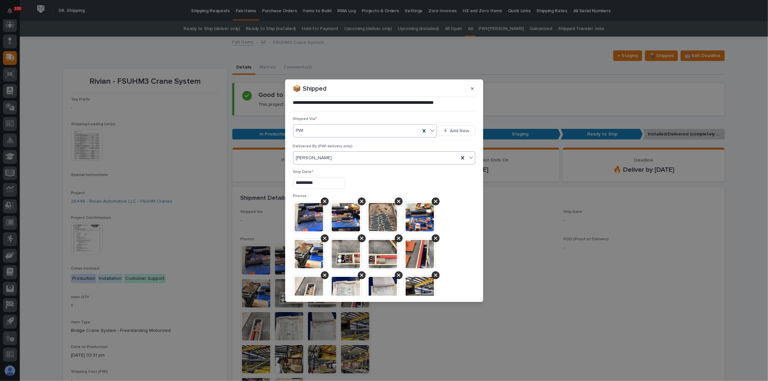
click at [357, 157] on div "[PERSON_NAME]" at bounding box center [375, 158] width 165 height 11
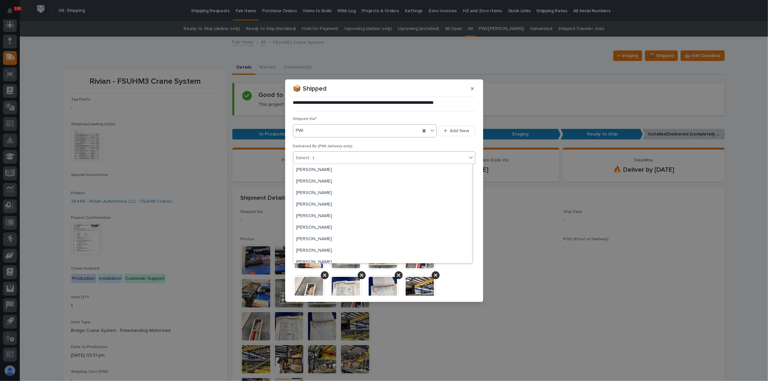
scroll to position [0, 0]
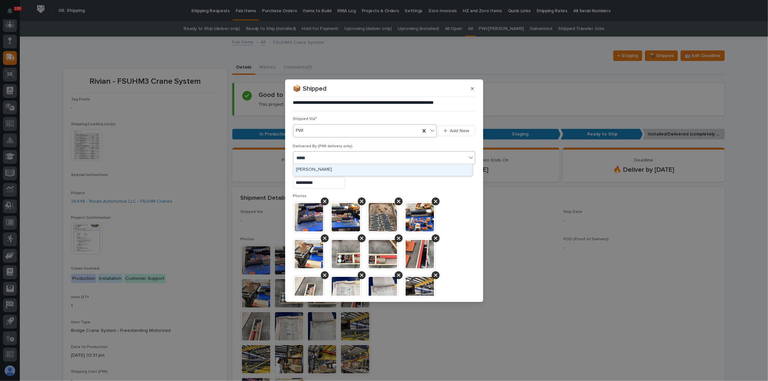
type input "******"
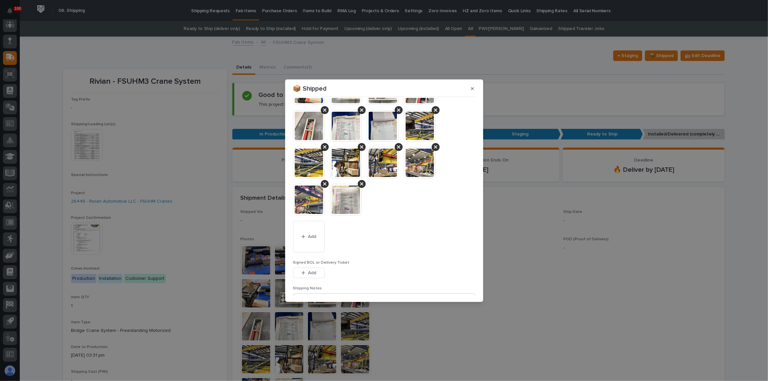
scroll to position [216, 0]
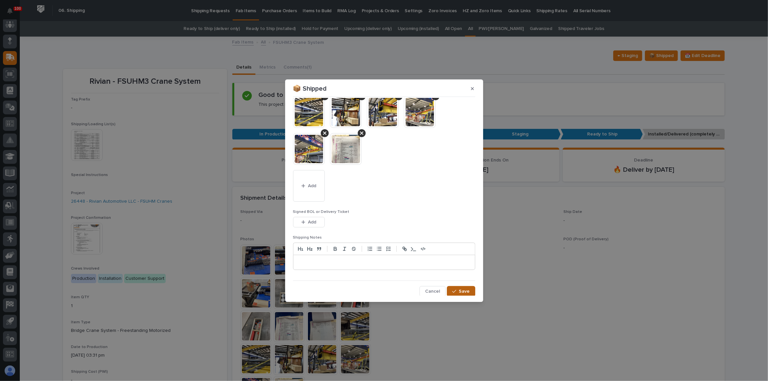
click at [455, 289] on div "button" at bounding box center [455, 291] width 7 height 5
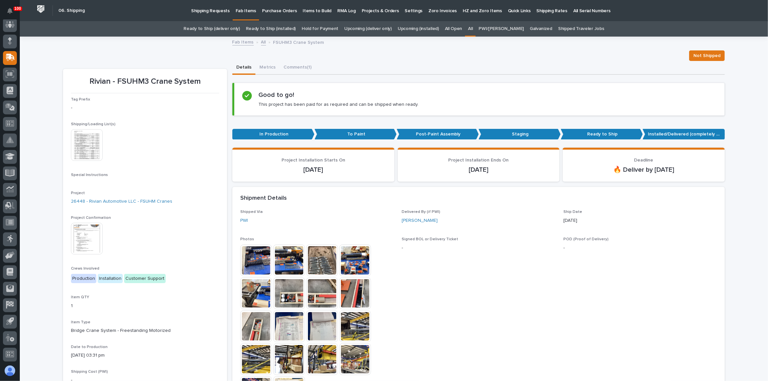
scroll to position [60, 0]
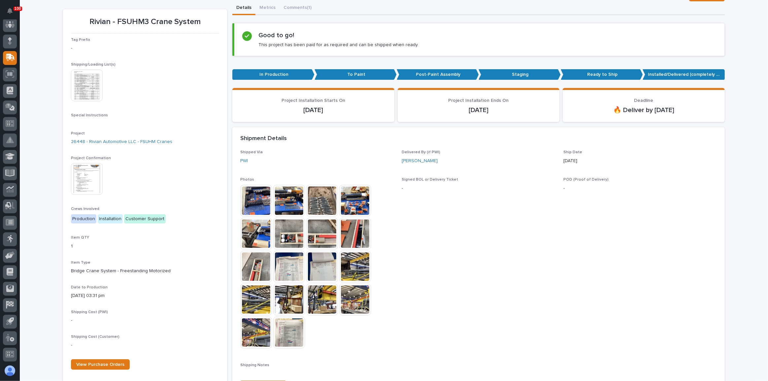
click at [356, 260] on img at bounding box center [355, 267] width 32 height 32
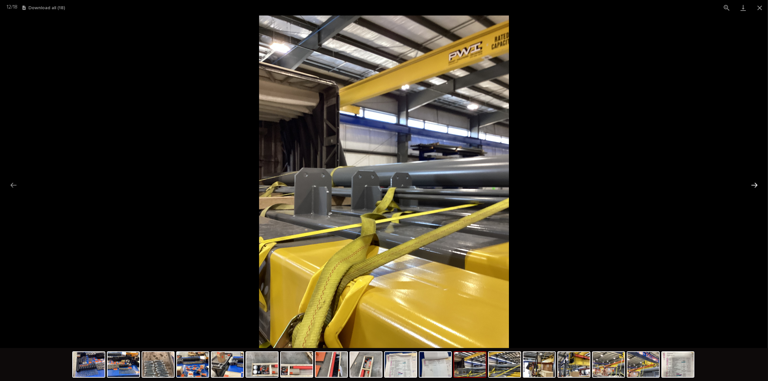
click at [755, 182] on button "Next slide" at bounding box center [754, 185] width 14 height 13
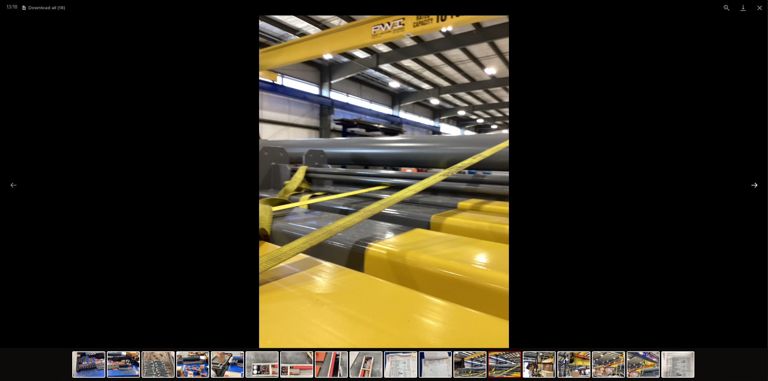
click at [755, 182] on button "Next slide" at bounding box center [754, 185] width 14 height 13
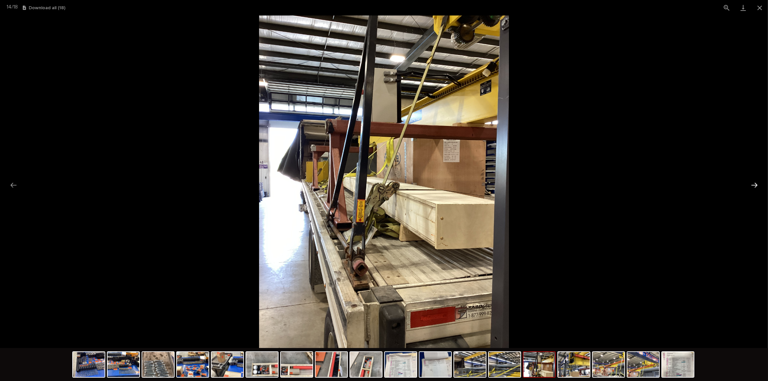
click at [755, 182] on button "Next slide" at bounding box center [754, 185] width 14 height 13
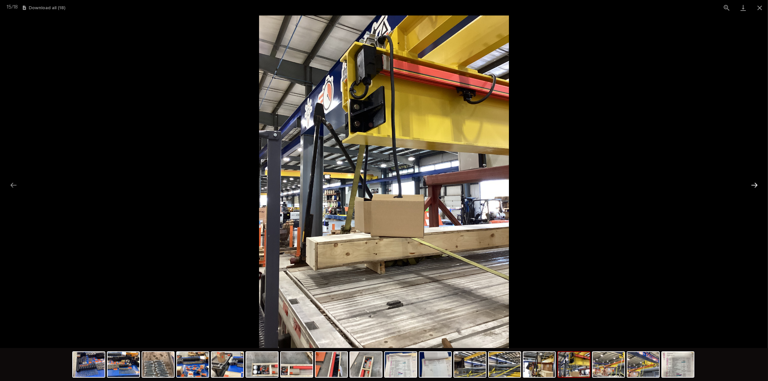
click at [755, 182] on button "Next slide" at bounding box center [754, 185] width 14 height 13
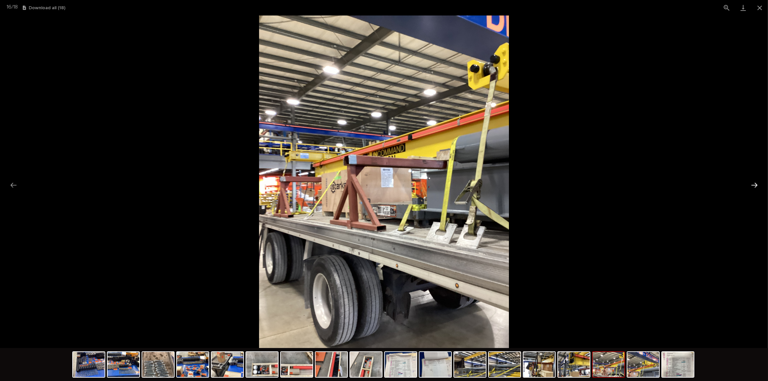
click at [755, 182] on button "Next slide" at bounding box center [754, 185] width 14 height 13
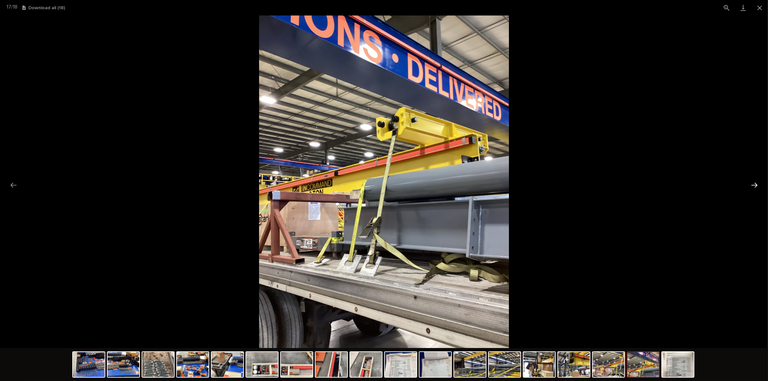
click at [755, 182] on button "Next slide" at bounding box center [754, 185] width 14 height 13
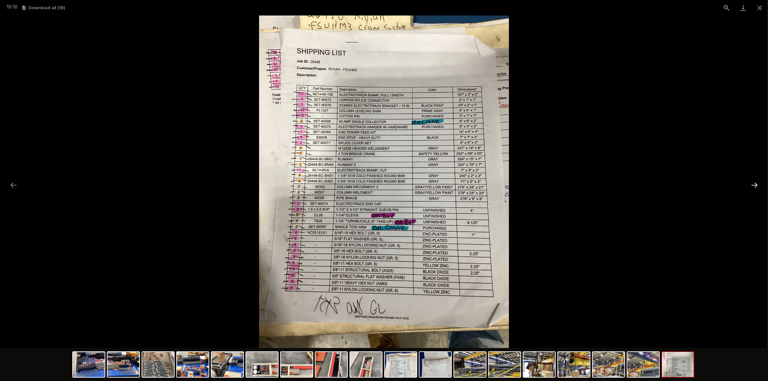
click at [755, 182] on button "Next slide" at bounding box center [754, 185] width 14 height 13
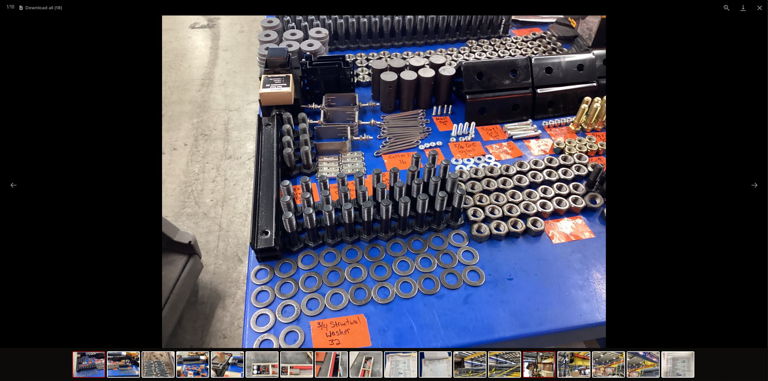
click at [536, 370] on img at bounding box center [539, 364] width 32 height 25
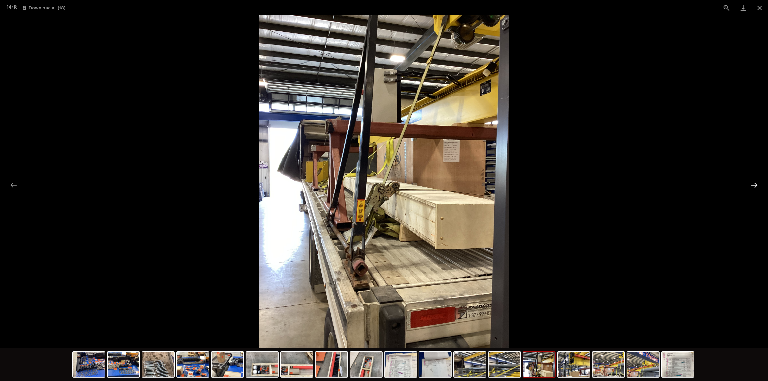
click at [759, 185] on button "Next slide" at bounding box center [754, 185] width 14 height 13
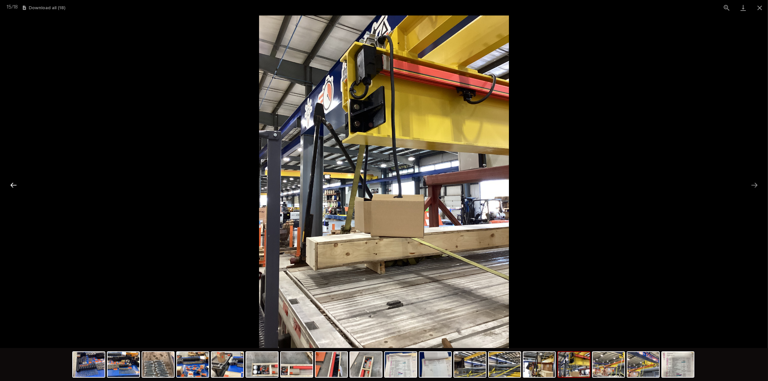
click at [15, 188] on button "Previous slide" at bounding box center [14, 185] width 14 height 13
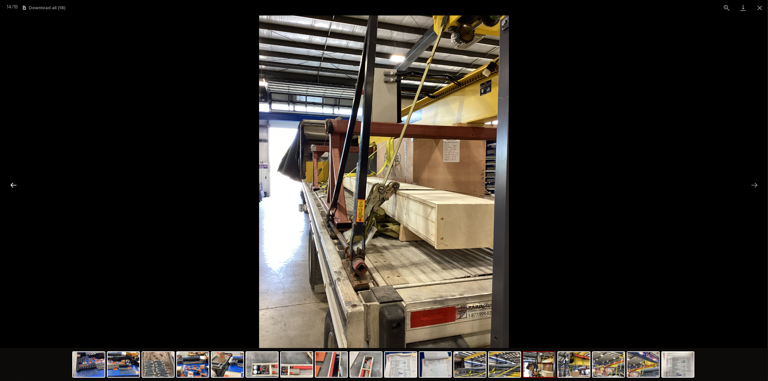
click at [12, 183] on button "Previous slide" at bounding box center [14, 185] width 14 height 13
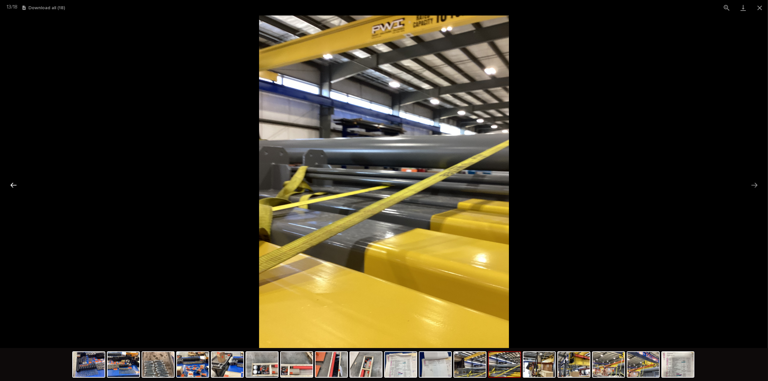
click at [10, 183] on button "Previous slide" at bounding box center [14, 185] width 14 height 13
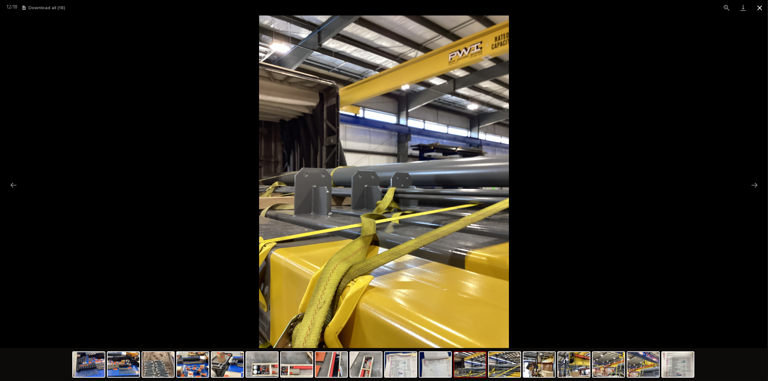
click at [757, 6] on button "Close gallery" at bounding box center [759, 8] width 16 height 16
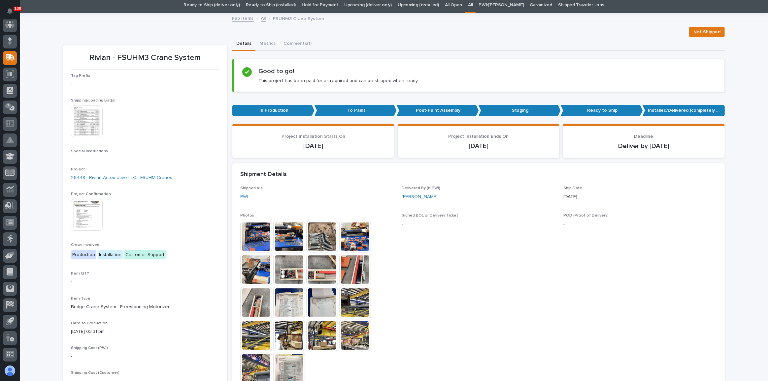
scroll to position [0, 0]
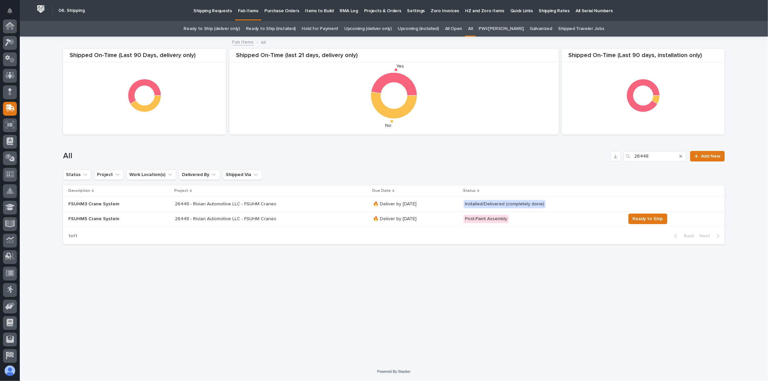
scroll to position [51, 0]
click at [651, 155] on input "26448" at bounding box center [654, 156] width 63 height 11
type input "2"
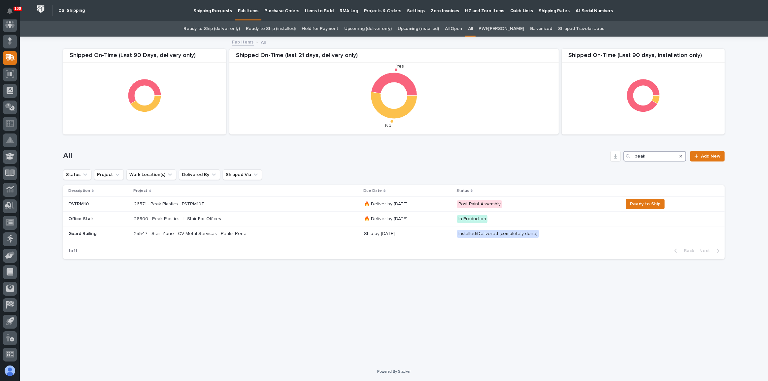
type input "peak"
click at [264, 27] on link "Ready to Ship (installed)" at bounding box center [271, 29] width 50 height 16
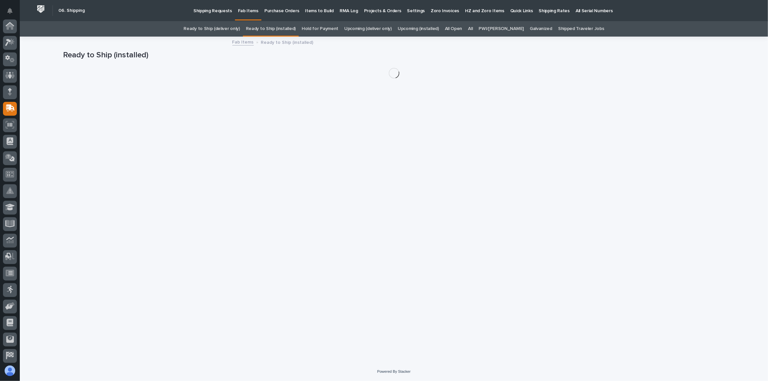
scroll to position [51, 0]
